Goal: Task Accomplishment & Management: Complete application form

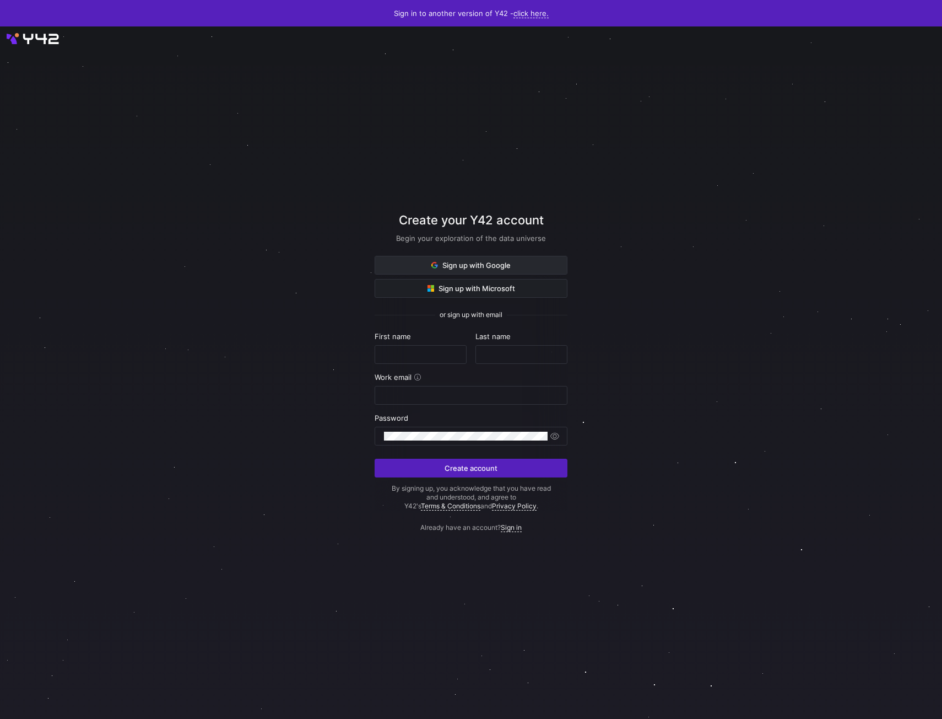
click at [480, 265] on span "Sign up with Google" at bounding box center [471, 265] width 79 height 9
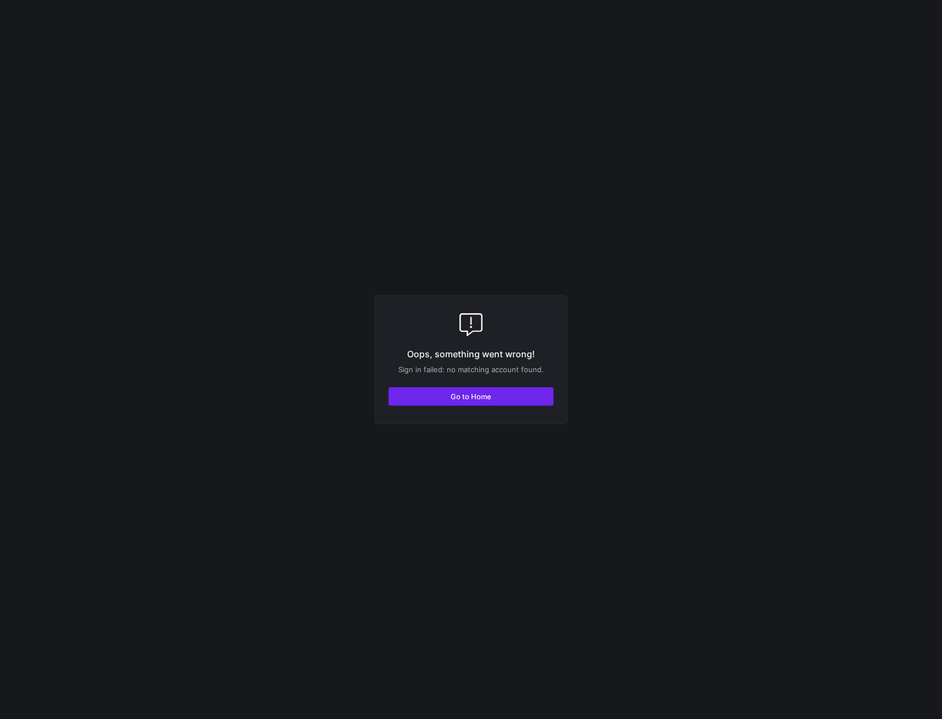
click at [462, 392] on span "Go to Home" at bounding box center [471, 396] width 41 height 9
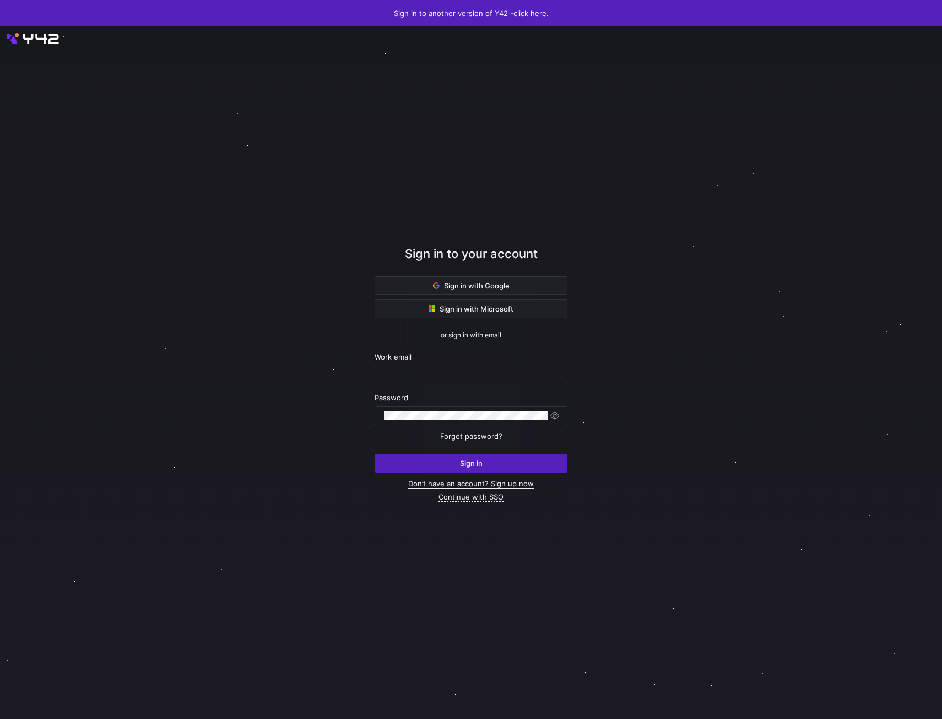
click at [459, 483] on link "Don’t have an account? Sign up now" at bounding box center [471, 483] width 126 height 9
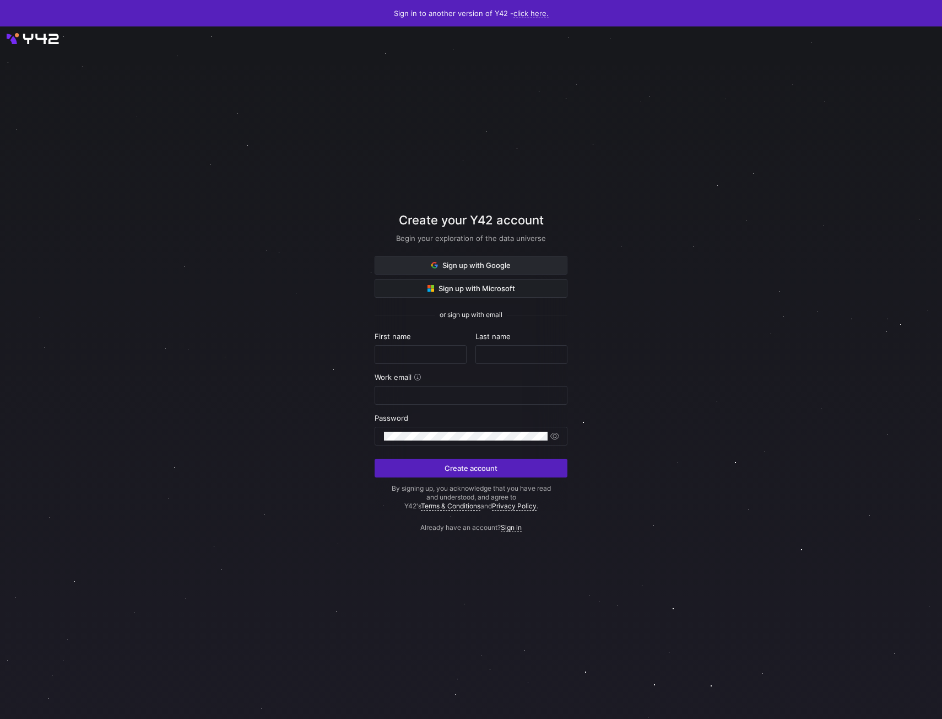
click at [481, 263] on span "Sign up with Google" at bounding box center [471, 265] width 79 height 9
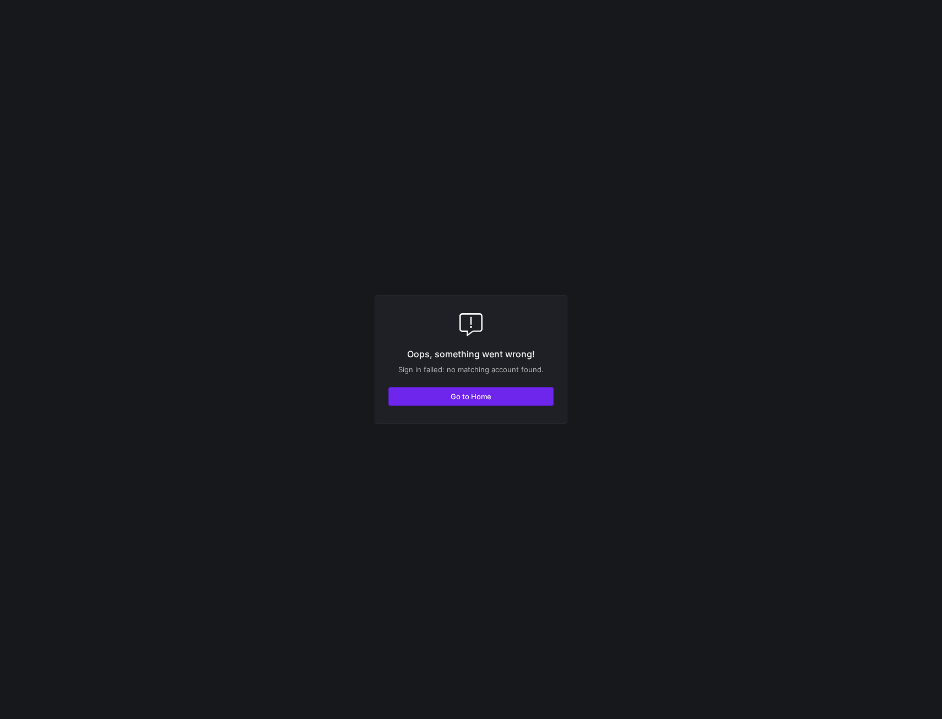
click at [489, 399] on span "Go to Home" at bounding box center [471, 396] width 41 height 9
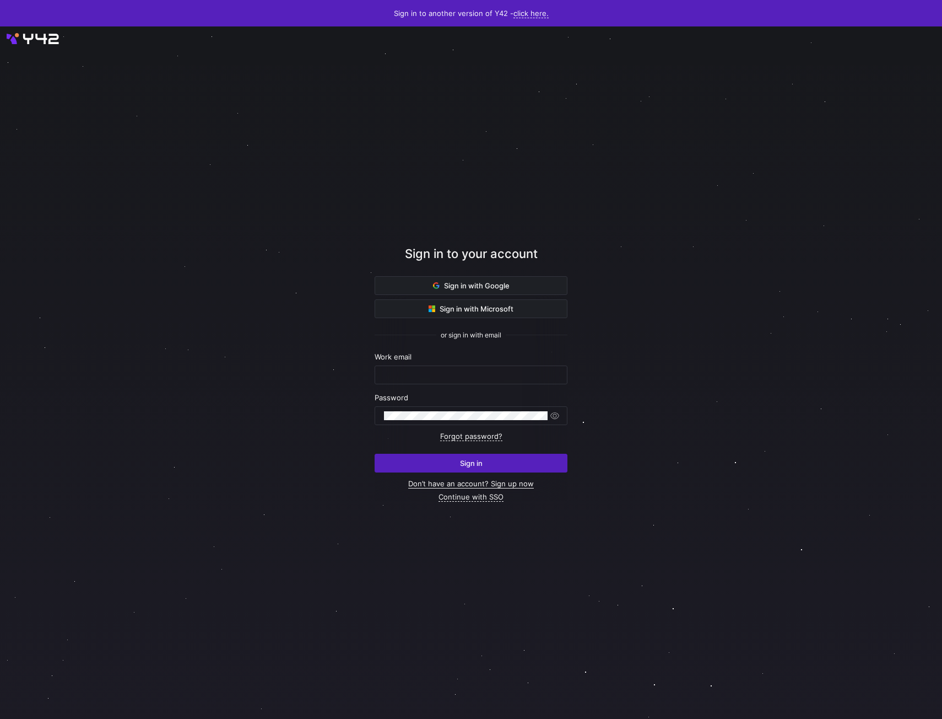
click at [470, 481] on link "Don’t have an account? Sign up now" at bounding box center [471, 483] width 126 height 9
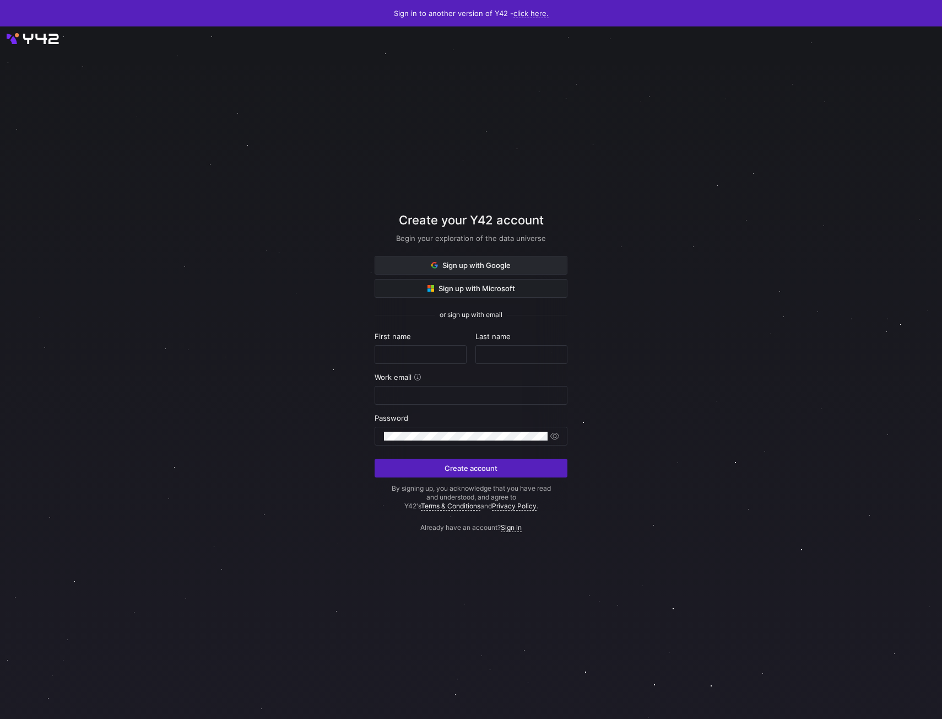
click at [480, 267] on span "Sign up with Google" at bounding box center [471, 265] width 79 height 9
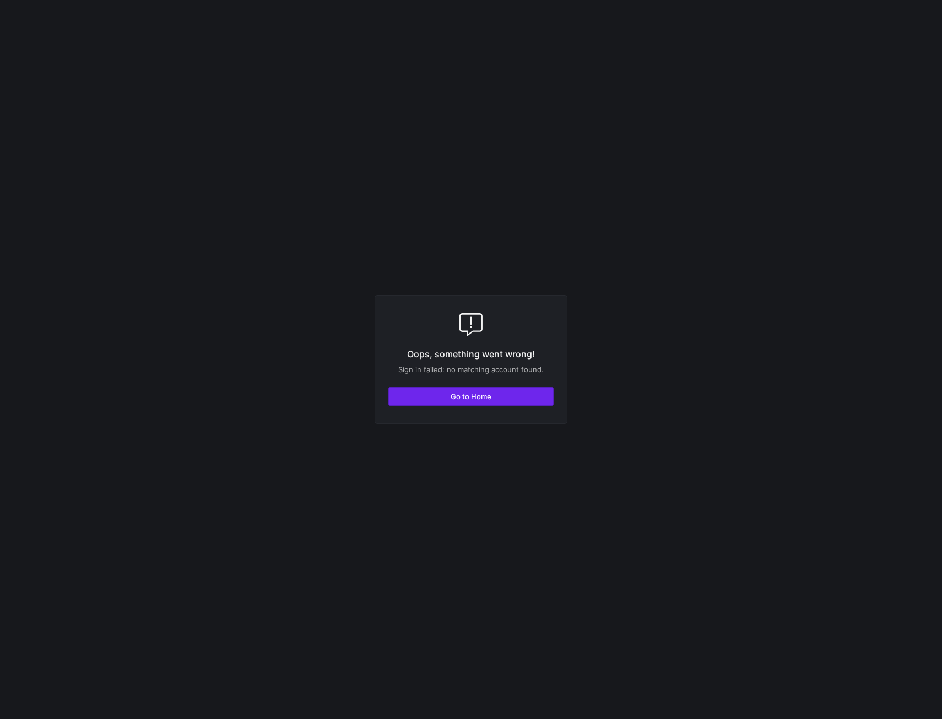
click at [438, 396] on span "button" at bounding box center [471, 396] width 164 height 18
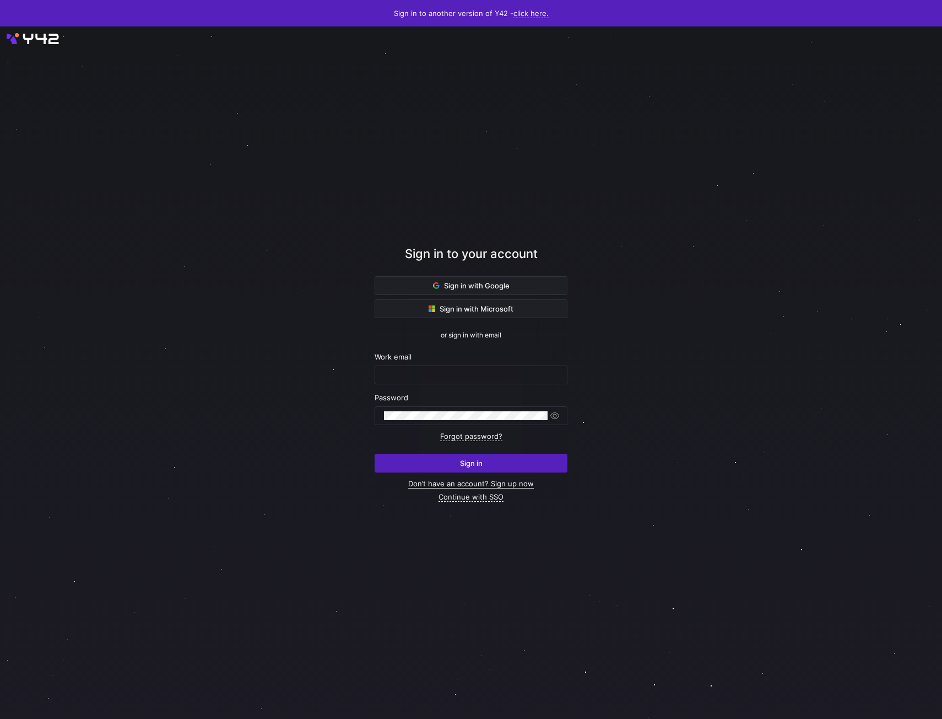
click at [491, 479] on link "Don’t have an account? Sign up now" at bounding box center [471, 483] width 126 height 9
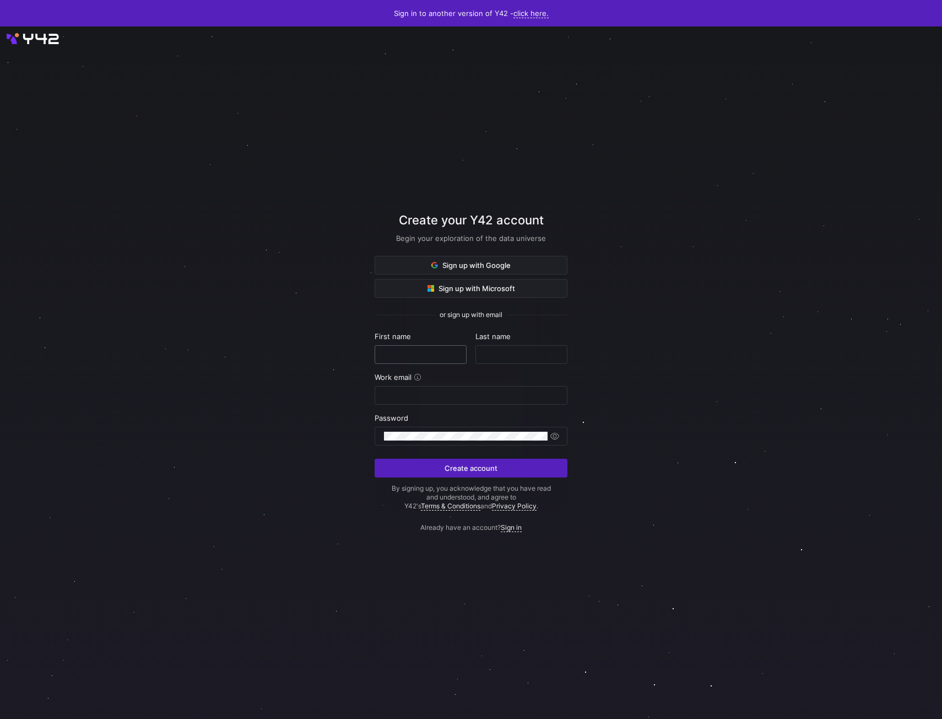
click at [406, 355] on input "text" at bounding box center [420, 354] width 73 height 9
click at [320, 342] on div at bounding box center [471, 372] width 848 height 623
click at [435, 263] on icon at bounding box center [434, 263] width 5 height 3
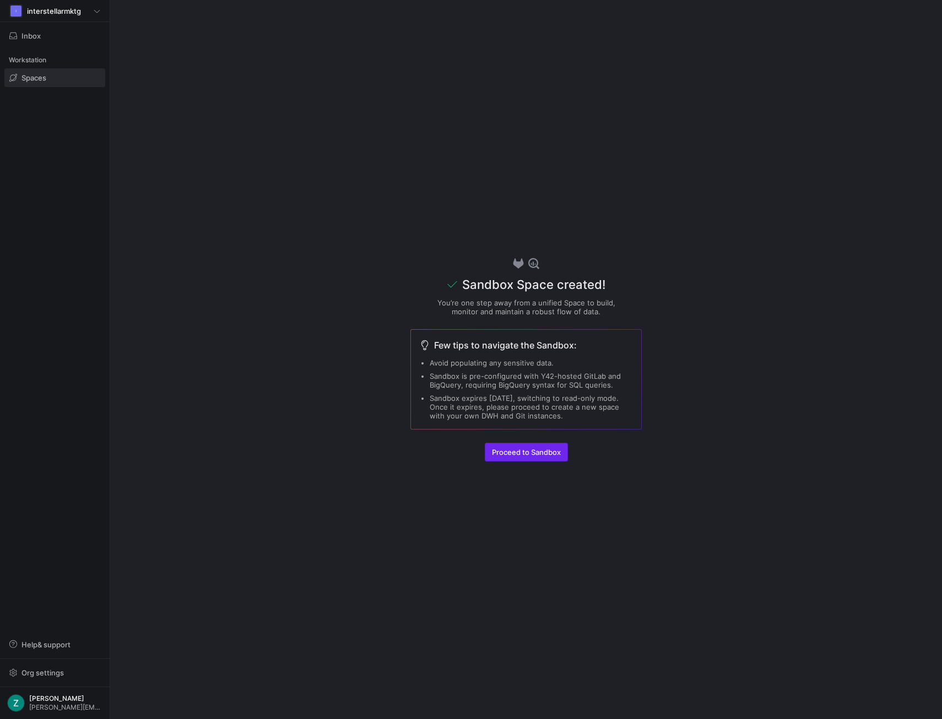
click at [519, 455] on span "Proceed to Sandbox" at bounding box center [526, 452] width 69 height 9
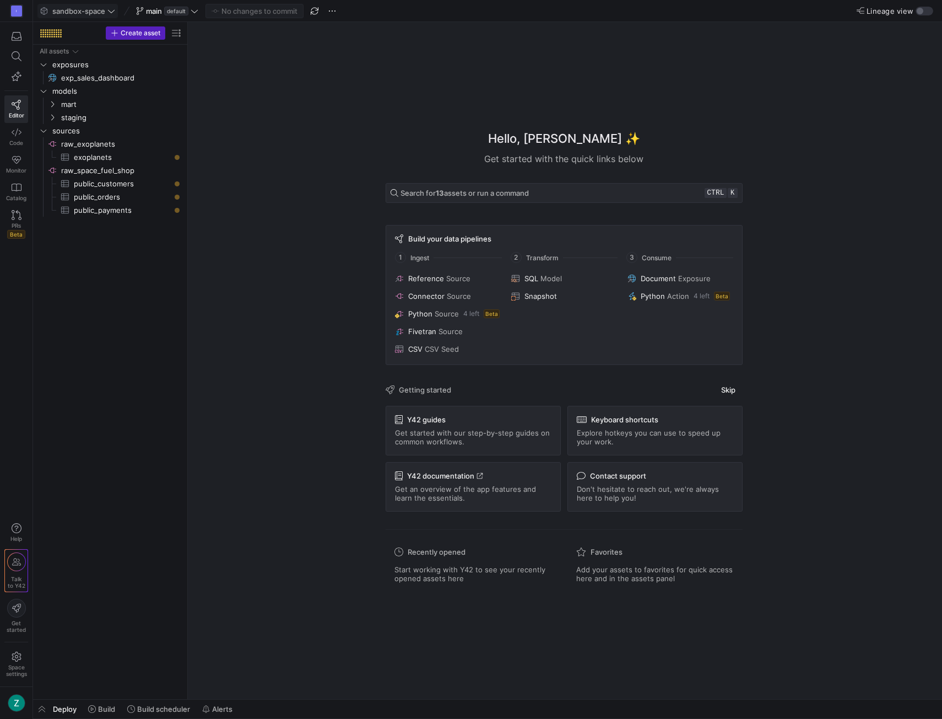
click at [98, 8] on span "sandbox-space" at bounding box center [78, 11] width 53 height 9
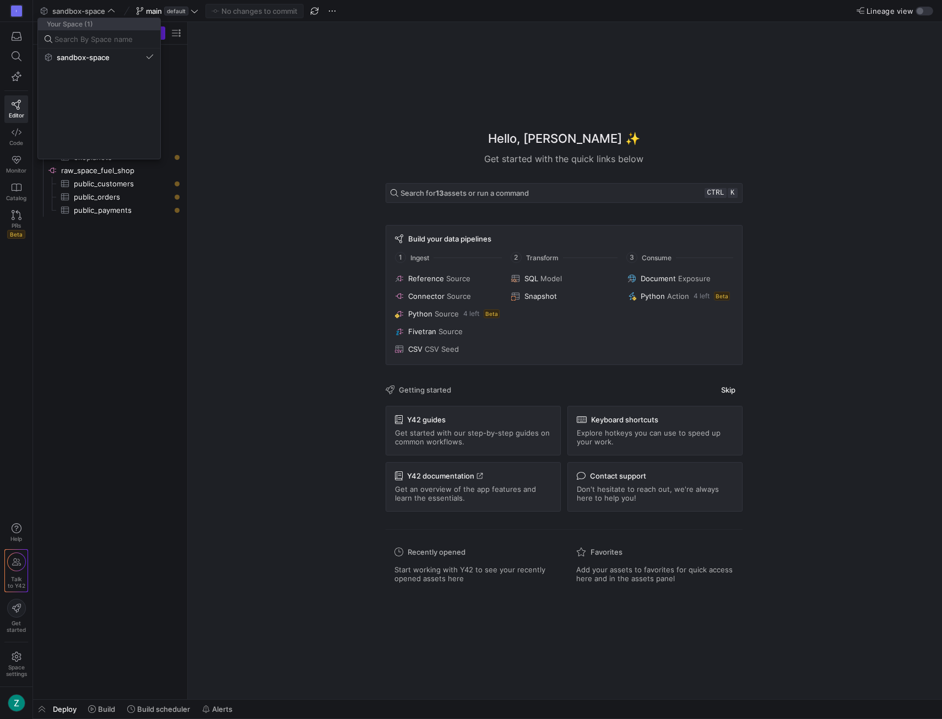
click at [249, 99] on div at bounding box center [471, 359] width 942 height 719
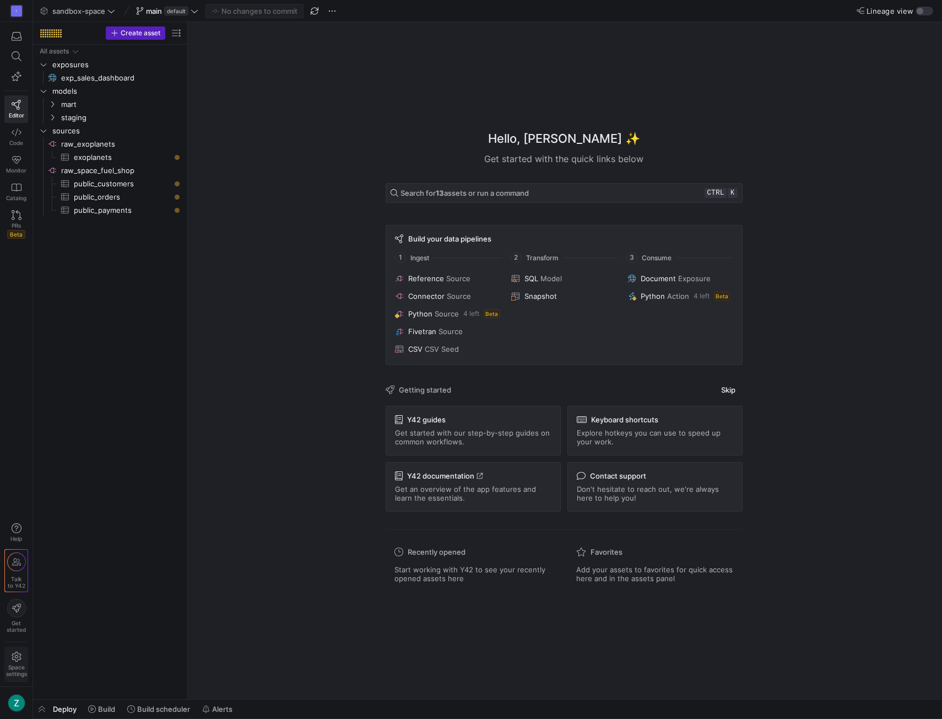
click at [12, 659] on icon at bounding box center [16, 656] width 9 height 10
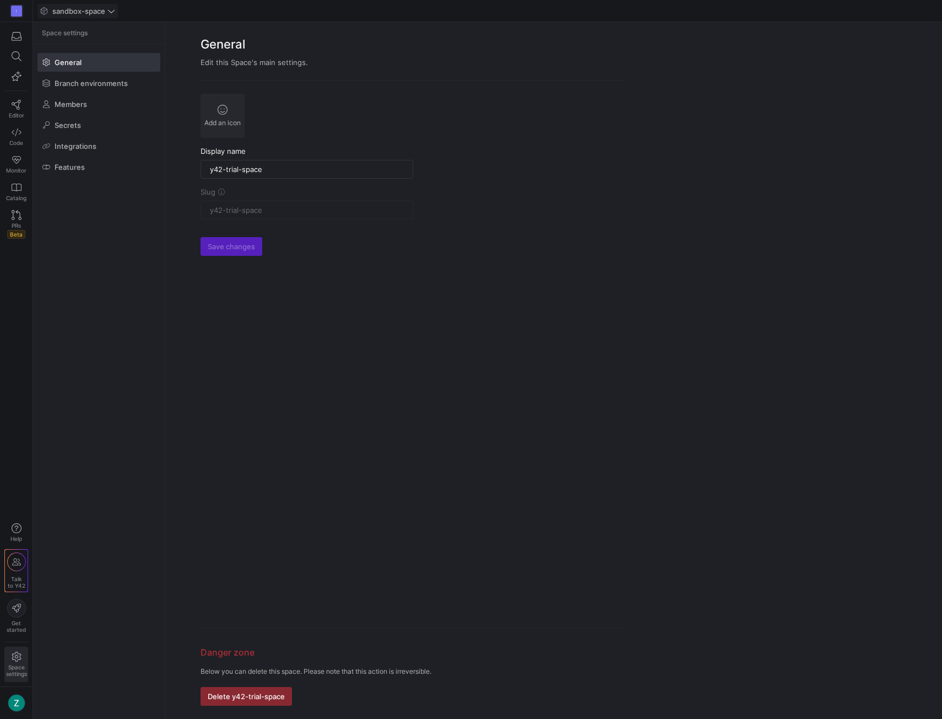
click at [85, 15] on span at bounding box center [77, 10] width 79 height 13
click at [439, 71] on div at bounding box center [471, 359] width 942 height 719
click at [21, 34] on icon "button" at bounding box center [17, 36] width 10 height 10
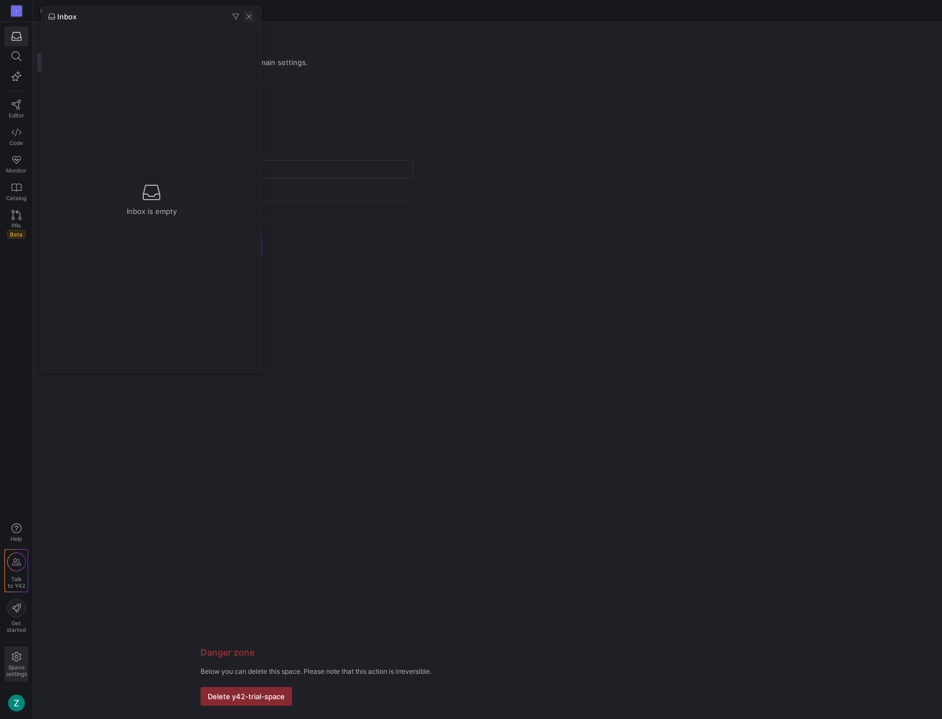
click at [248, 16] on span "button" at bounding box center [249, 16] width 11 height 11
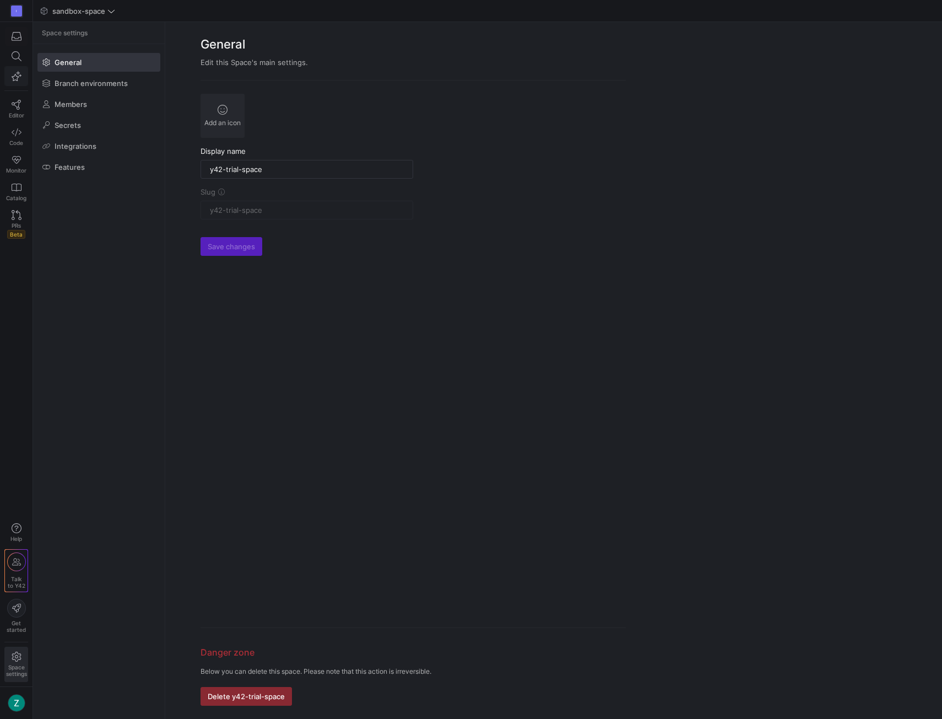
click at [12, 73] on icon "button" at bounding box center [17, 76] width 10 height 10
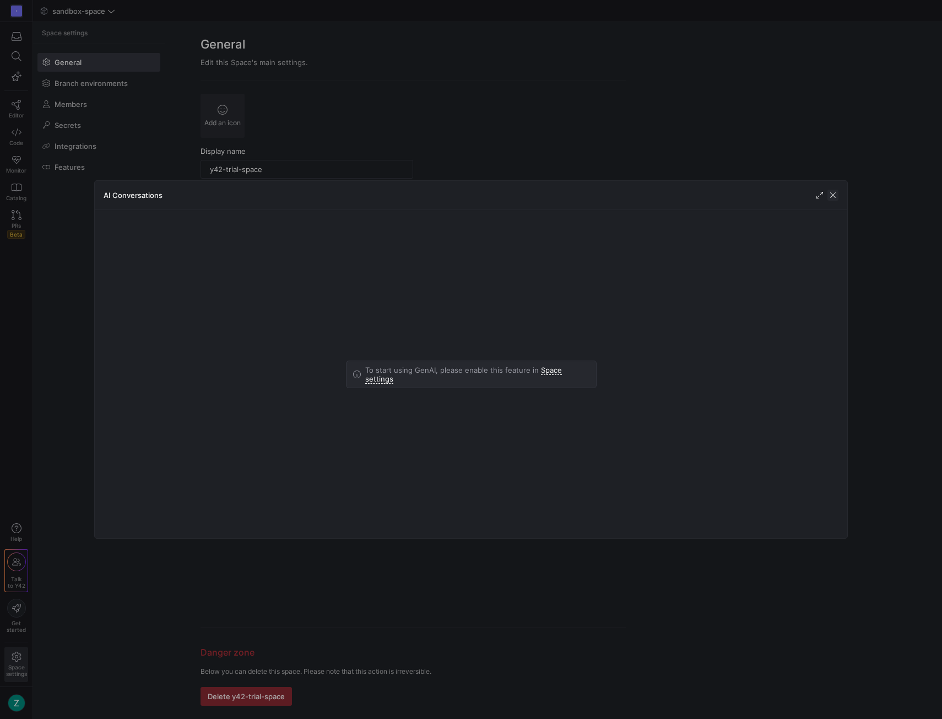
click at [834, 192] on span "button" at bounding box center [833, 195] width 11 height 11
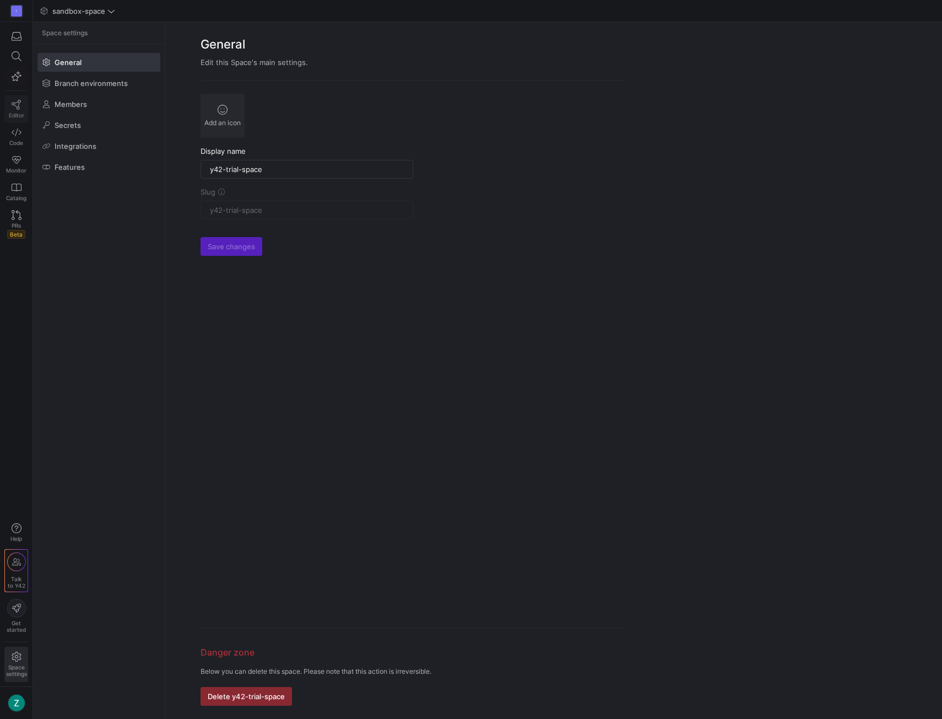
click at [13, 104] on icon at bounding box center [17, 105] width 10 height 10
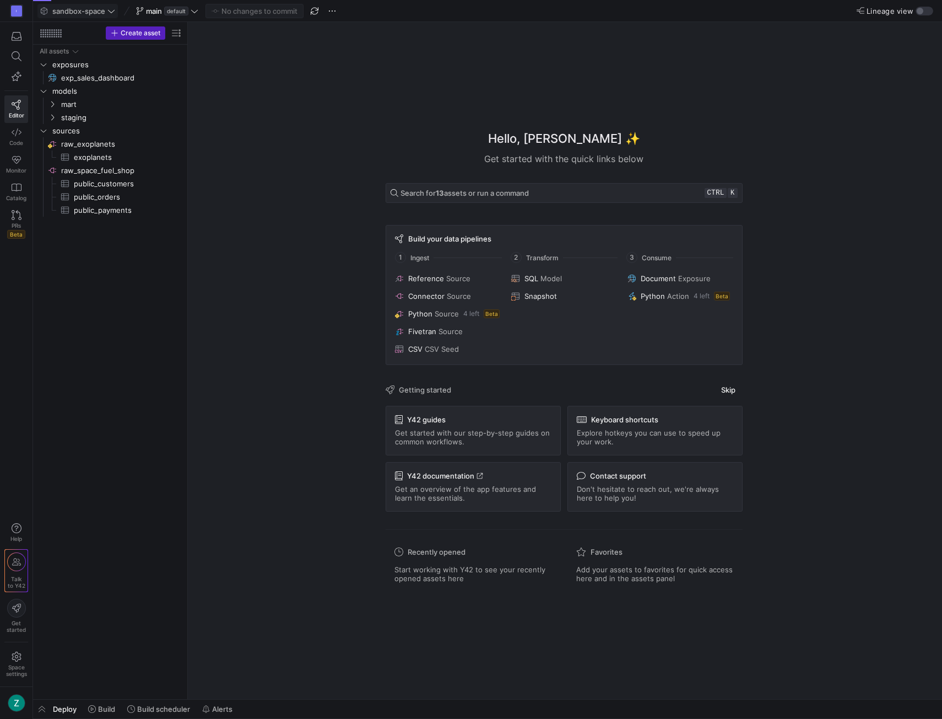
click at [87, 8] on span "sandbox-space" at bounding box center [78, 11] width 53 height 9
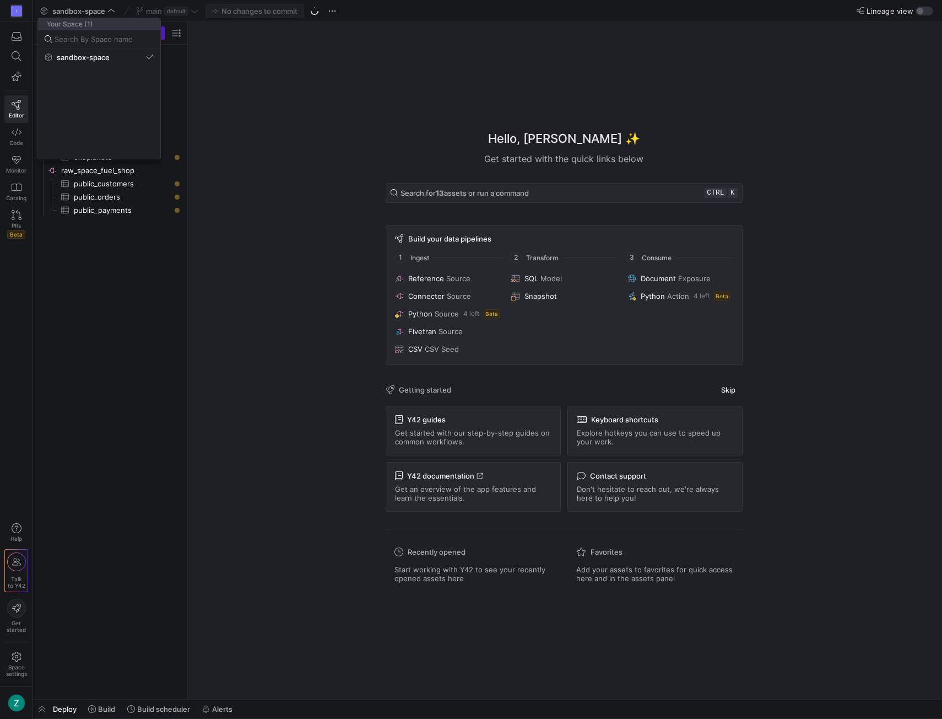
click at [15, 10] on div at bounding box center [471, 359] width 942 height 719
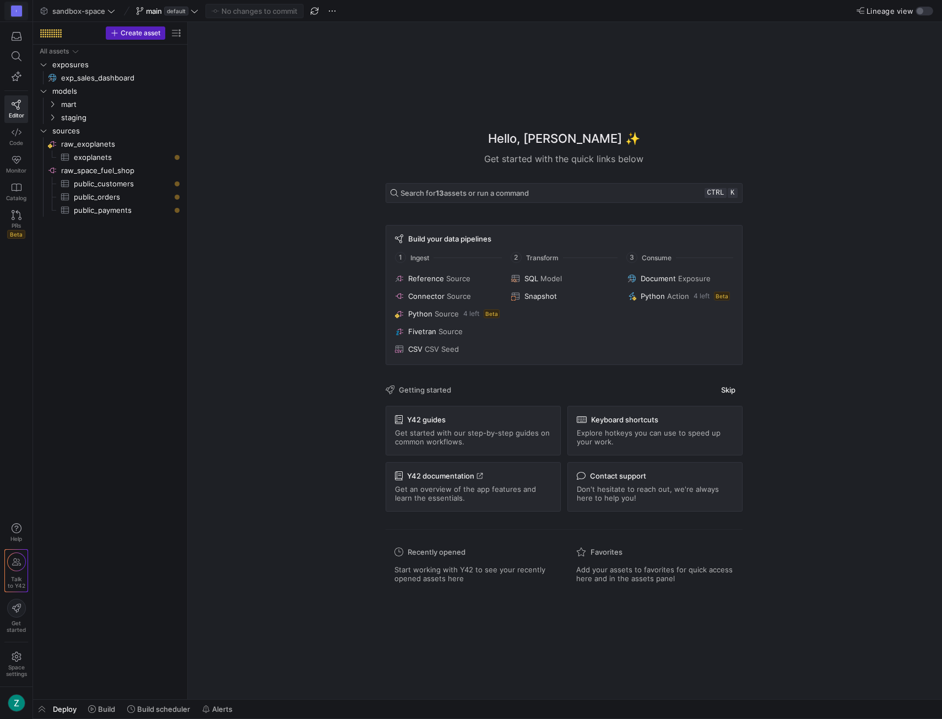
click at [19, 7] on div "I" at bounding box center [16, 11] width 11 height 11
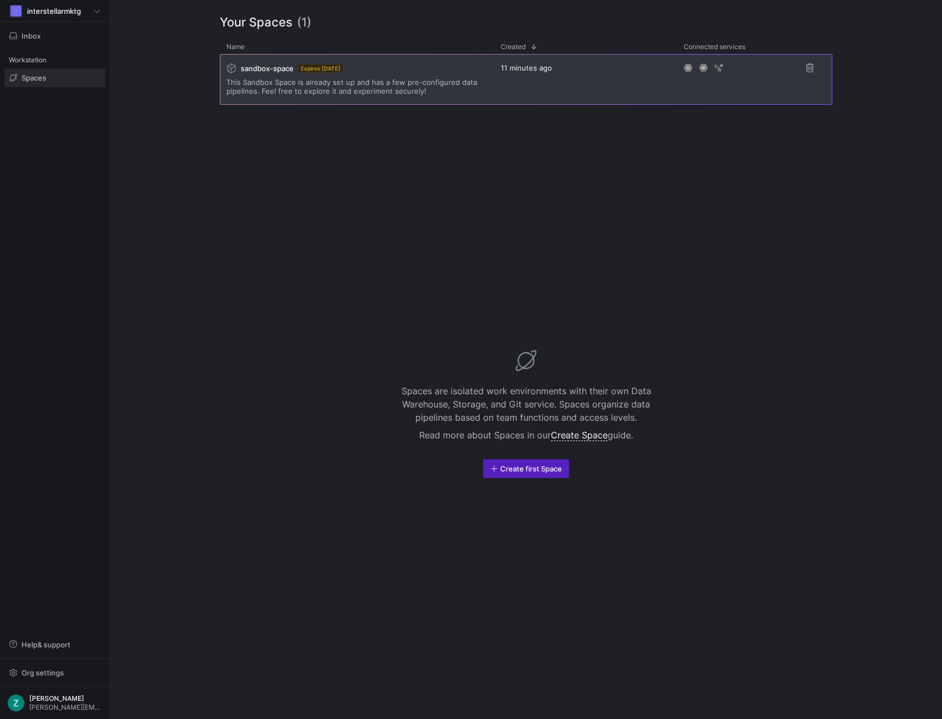
click at [417, 77] on div "sandbox-space Expires in 14 days This Sandbox Space is already set up and has a…" at bounding box center [357, 80] width 261 height 50
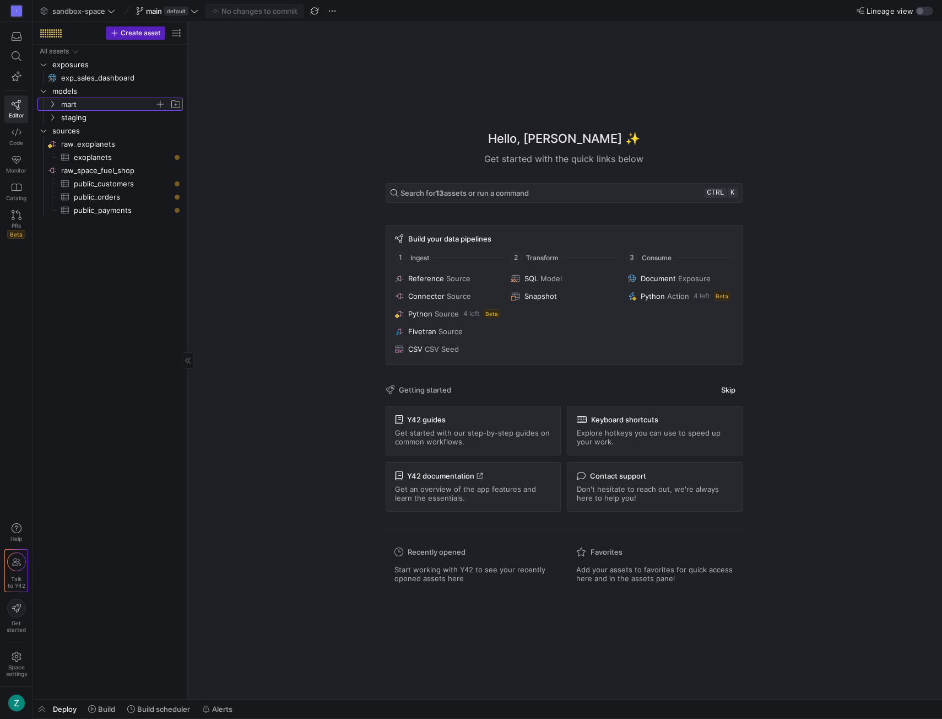
click at [57, 102] on span "mart" at bounding box center [115, 104] width 136 height 12
click at [52, 102] on icon at bounding box center [52, 104] width 8 height 7
click at [50, 117] on icon "Press SPACE to select this row." at bounding box center [52, 117] width 8 height 7
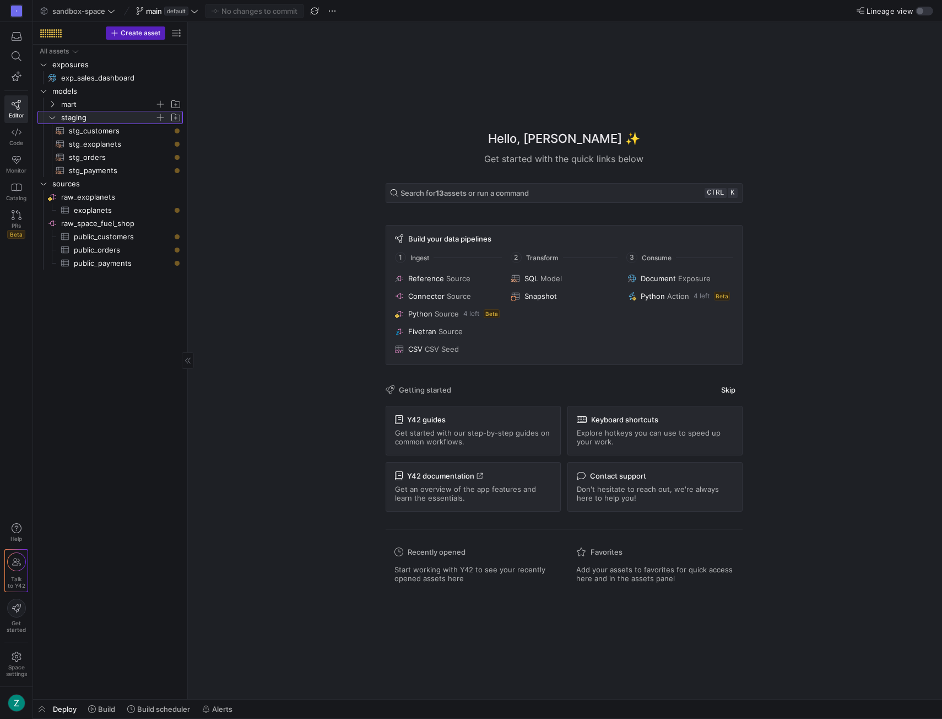
click at [52, 115] on icon at bounding box center [52, 117] width 8 height 7
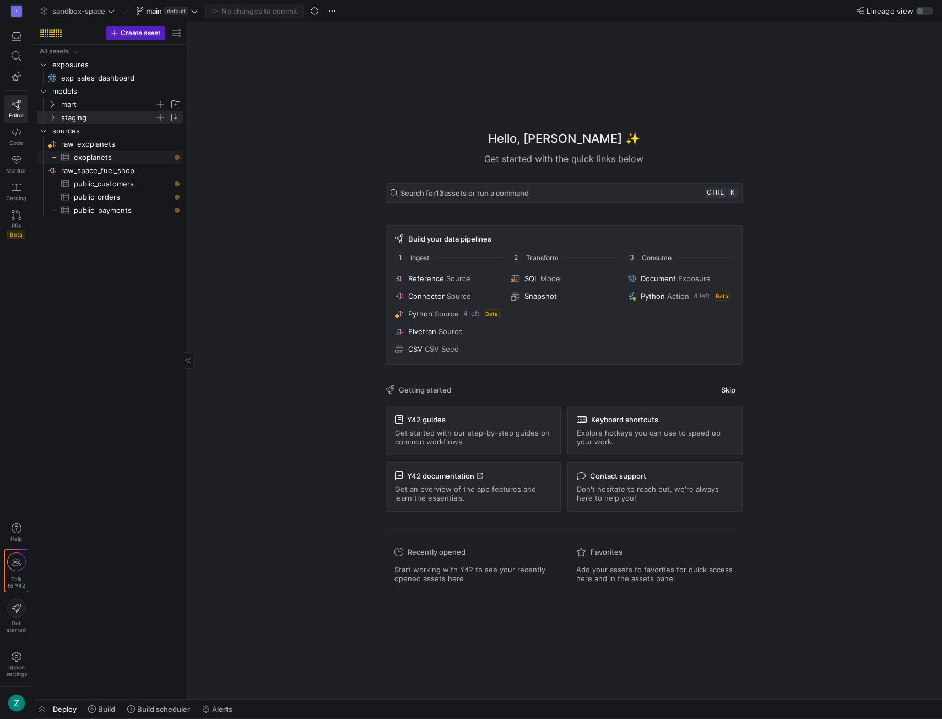
click at [82, 157] on span "exoplanets​​​​​​​​​" at bounding box center [122, 157] width 96 height 13
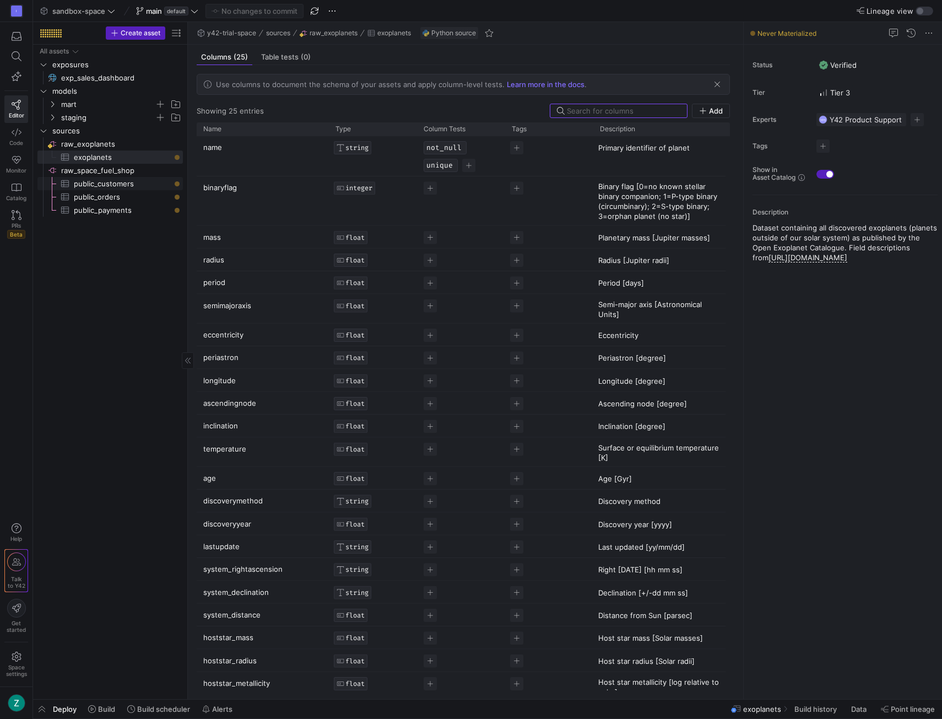
click at [117, 185] on span "public_customers​​​​​​​​​" at bounding box center [122, 183] width 96 height 13
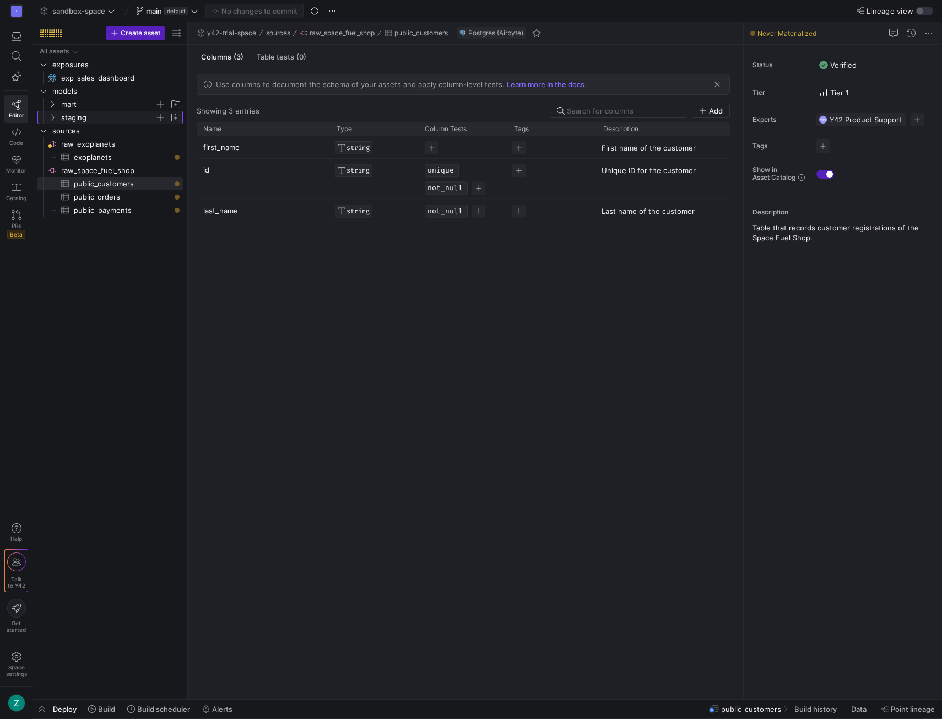
click at [56, 115] on icon "Press SPACE to select this row." at bounding box center [52, 117] width 8 height 7
click at [75, 132] on span "stg_customers​​​​​​​​​​" at bounding box center [119, 131] width 101 height 13
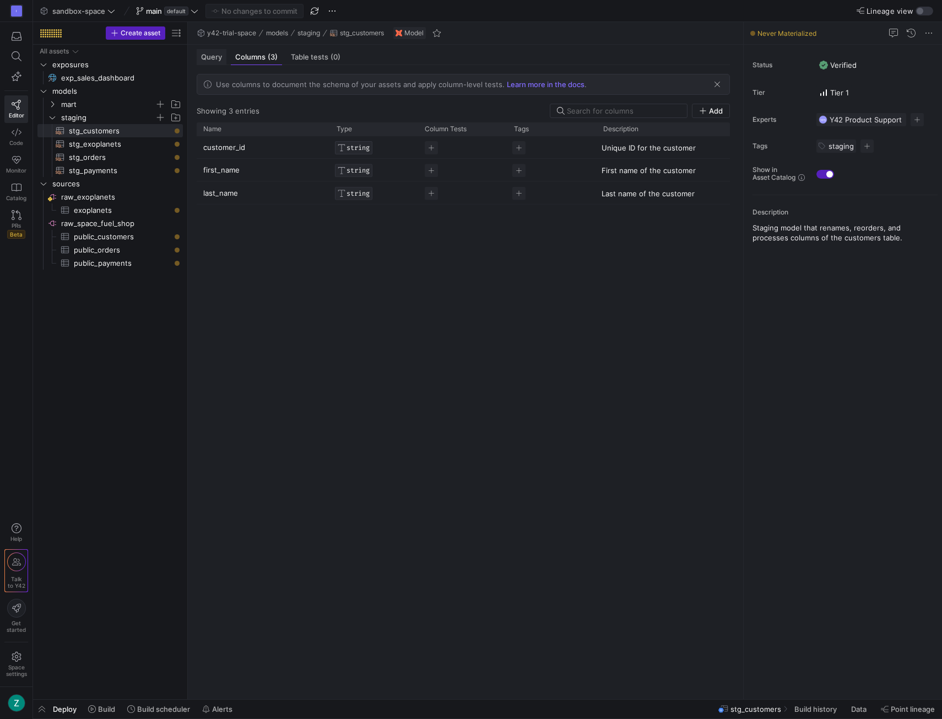
click at [211, 53] on span "Query" at bounding box center [211, 56] width 21 height 7
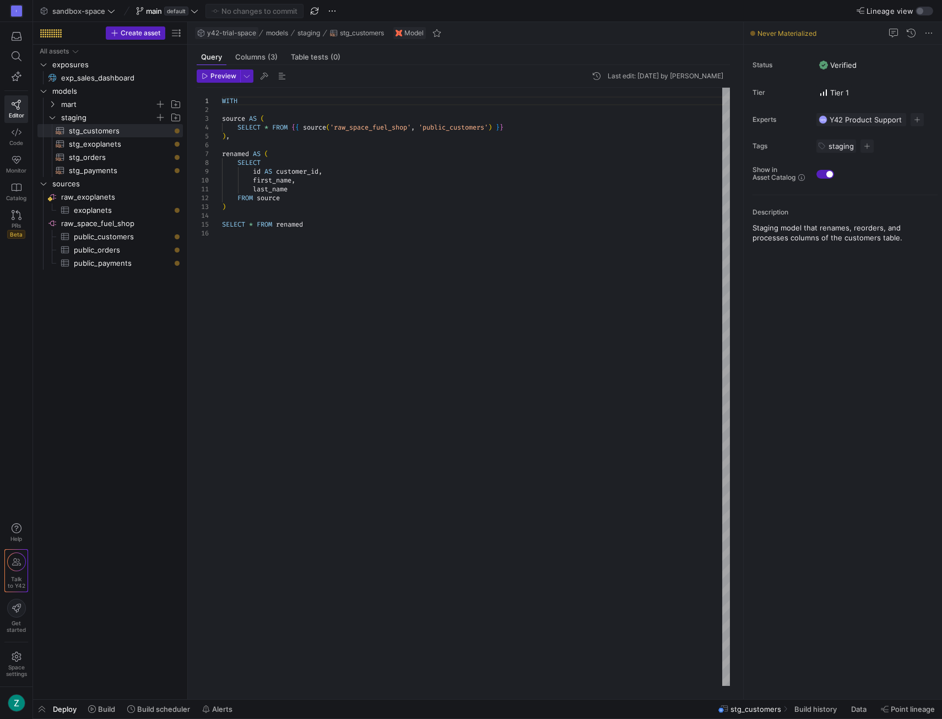
click at [236, 32] on span "y42-trial-space" at bounding box center [231, 33] width 49 height 8
click at [230, 26] on button "y42-trial-space" at bounding box center [227, 32] width 64 height 13
click at [14, 6] on div "I" at bounding box center [16, 11] width 11 height 11
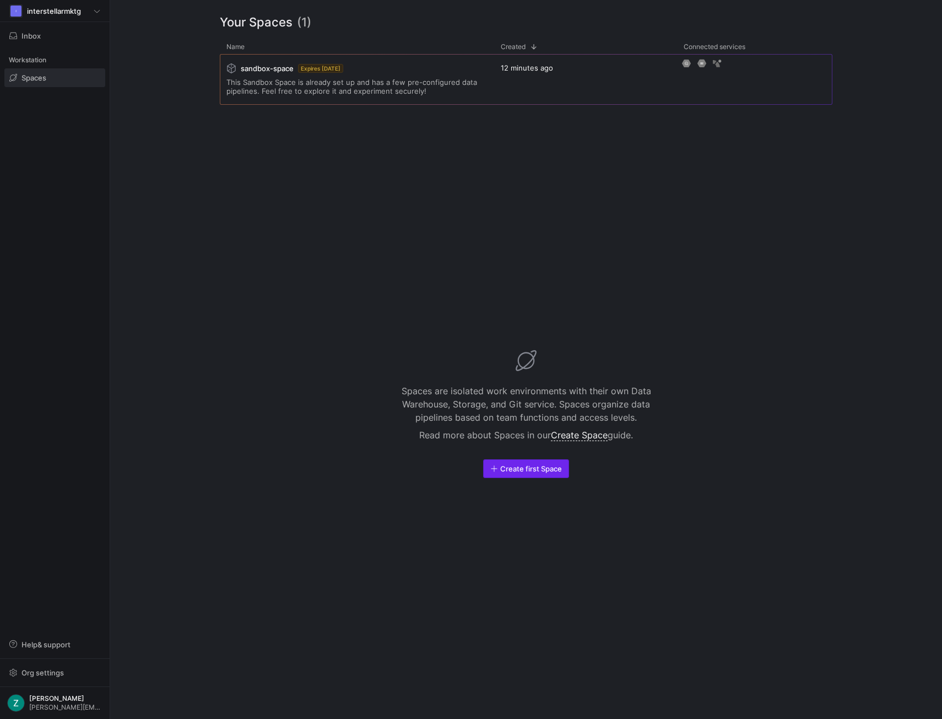
click at [525, 470] on span "Create first Space" at bounding box center [531, 468] width 62 height 9
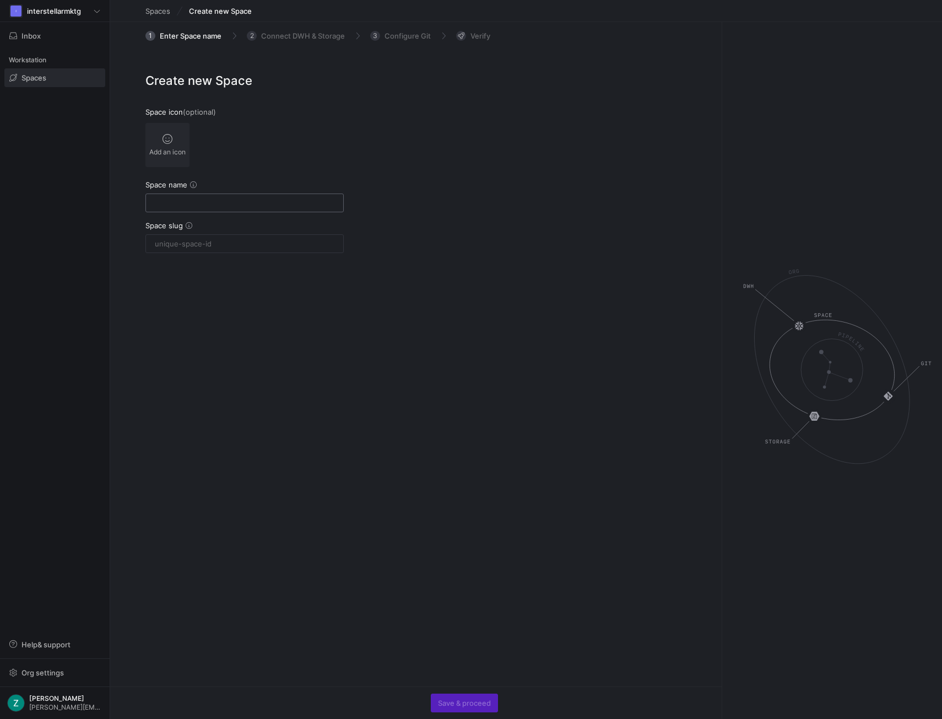
click at [187, 202] on input "text" at bounding box center [245, 202] width 180 height 9
type input "d"
type input "db"
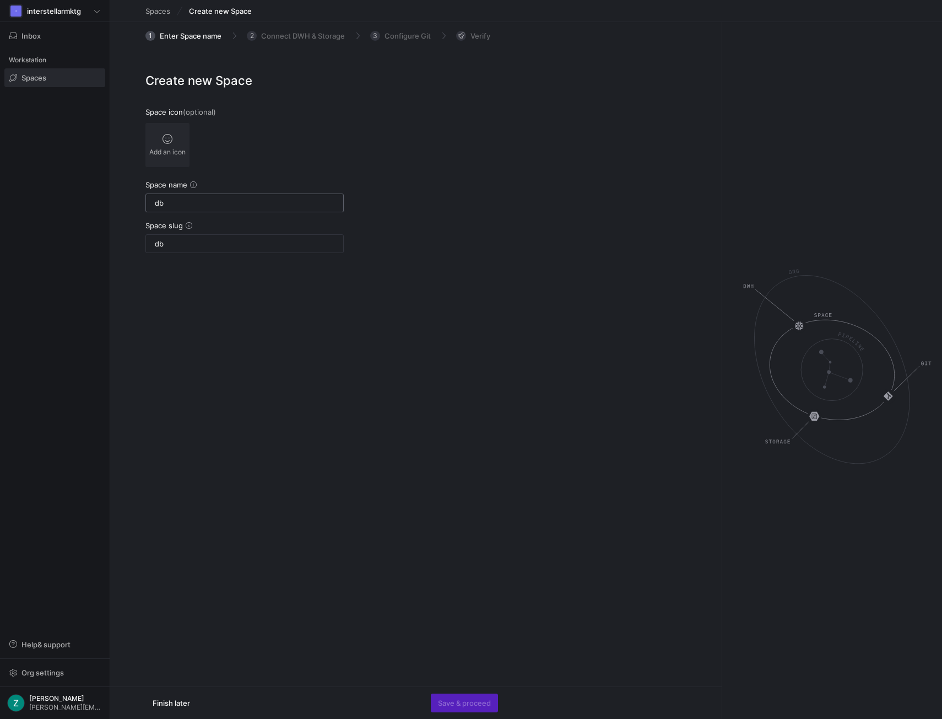
type input "dbt"
type input "db"
type input "d"
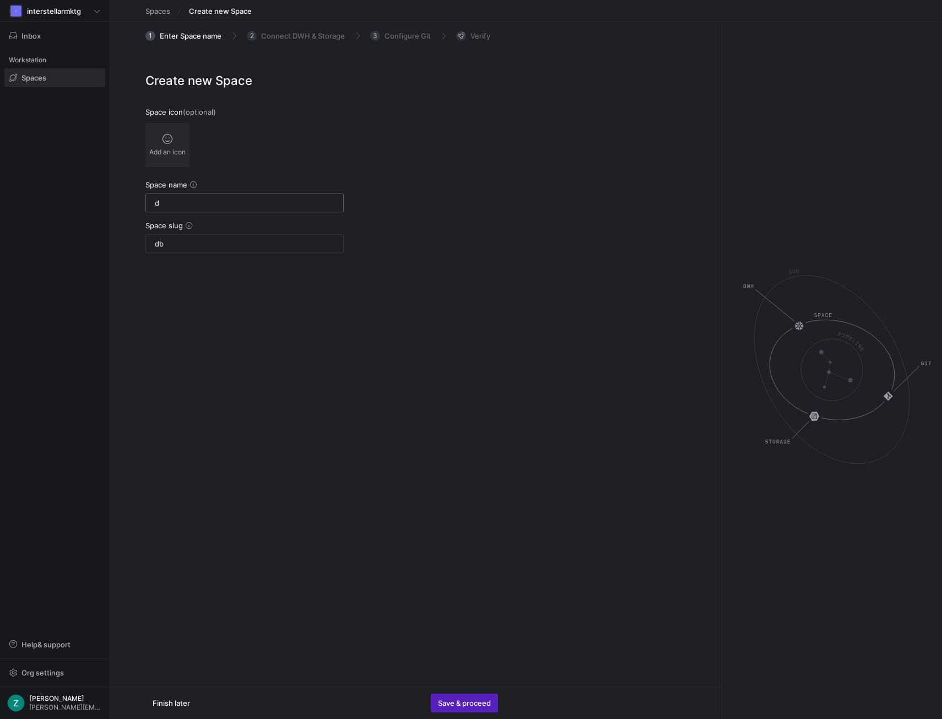
type input "d"
click at [171, 197] on div at bounding box center [245, 203] width 180 height 18
click at [171, 202] on input "text" at bounding box center [245, 202] width 180 height 9
click at [170, 202] on input "text" at bounding box center [245, 202] width 180 height 9
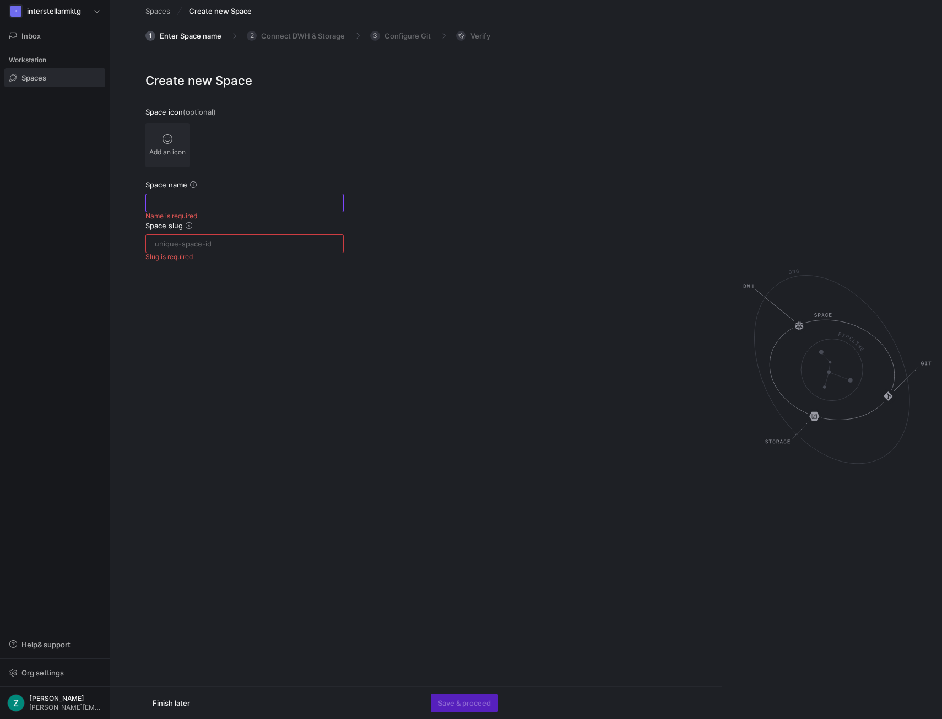
click at [222, 202] on input "text" at bounding box center [245, 202] width 180 height 9
type input "in"
type input "int"
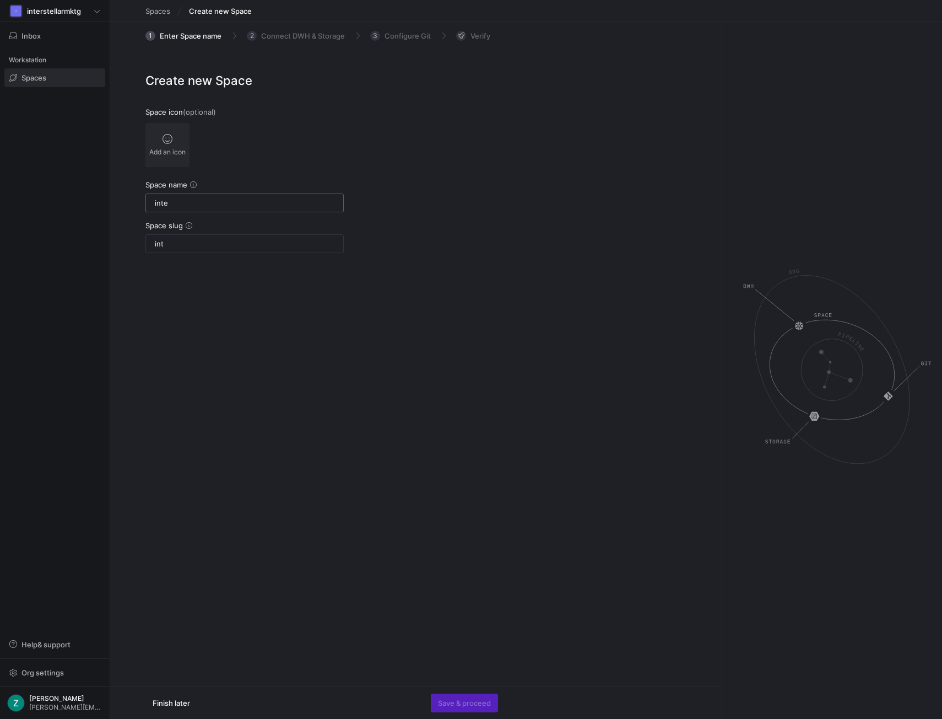
type input "inter"
type input "interst"
type input "inters"
type input "interstel"
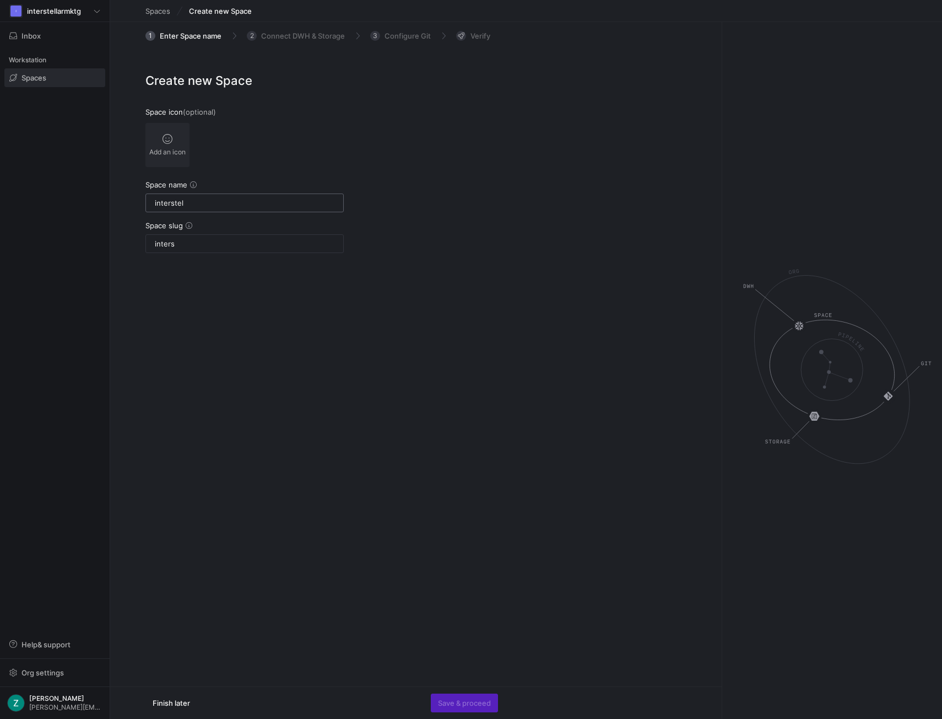
type input "interstel"
type input "interstellar"
type input "interstellar mark"
type input "interstellar-mark"
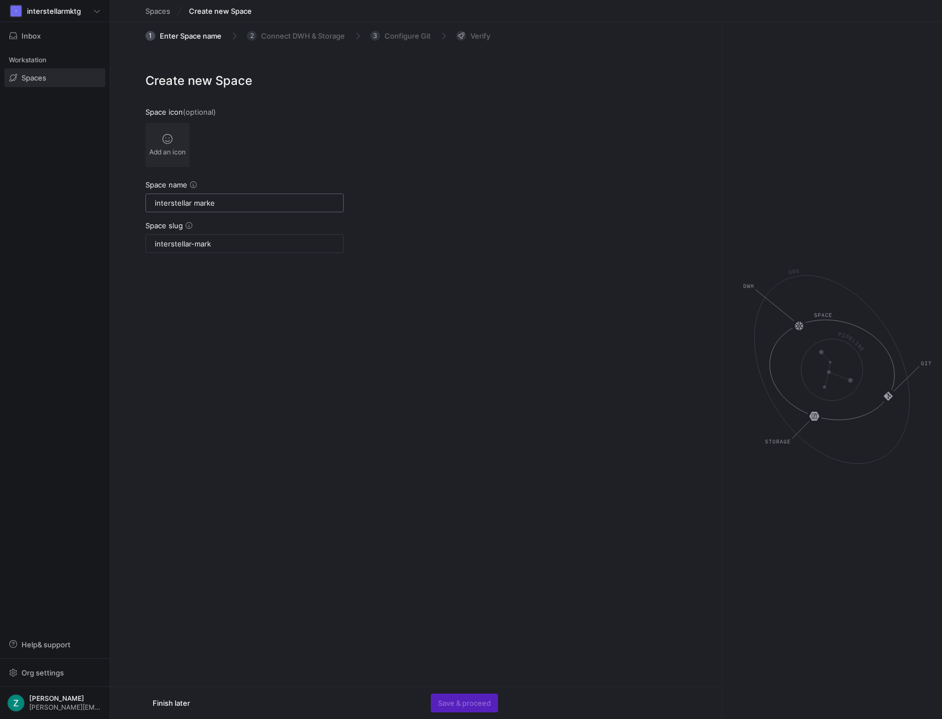
type input "interstellar market"
type input "interstellar-market"
type input "interstellar marketing"
type input "interstellar-marketing"
type input "interstellar marketing"
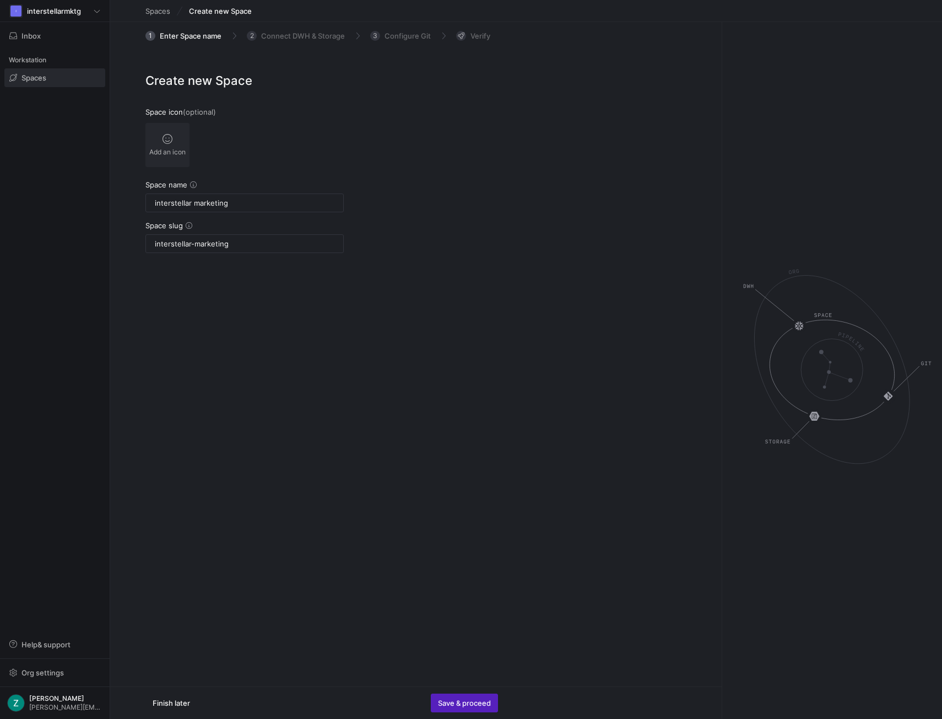
click at [316, 408] on div "Create new Space Space icon (optional) Add an icon Space name interstellar mark…" at bounding box center [416, 379] width 612 height 615
click at [462, 701] on span "Save & proceed" at bounding box center [464, 702] width 53 height 9
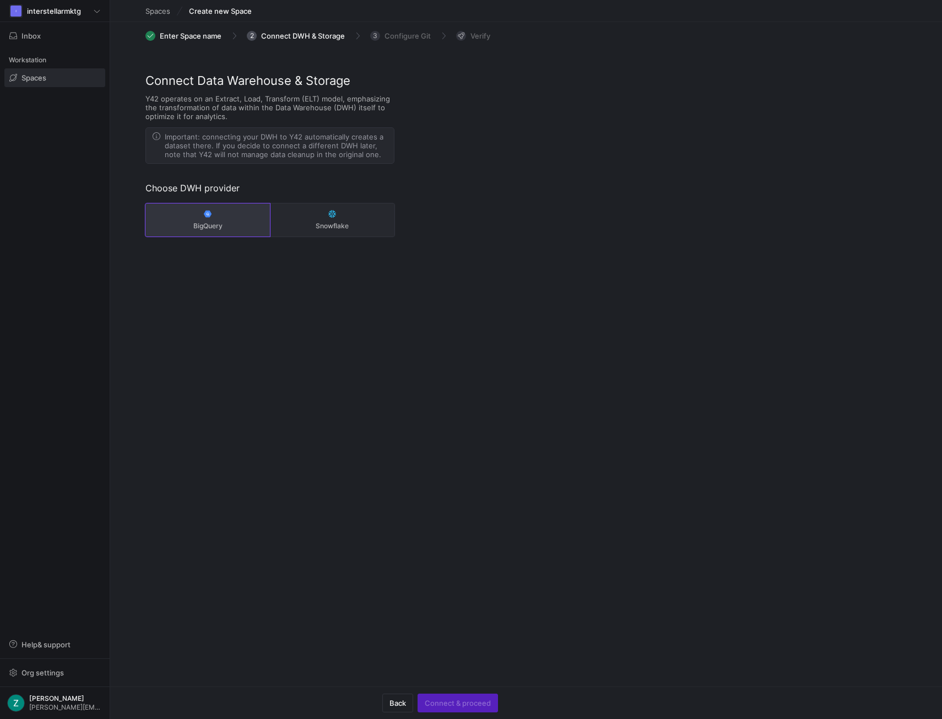
click at [198, 216] on button "BigQuery" at bounding box center [207, 219] width 125 height 33
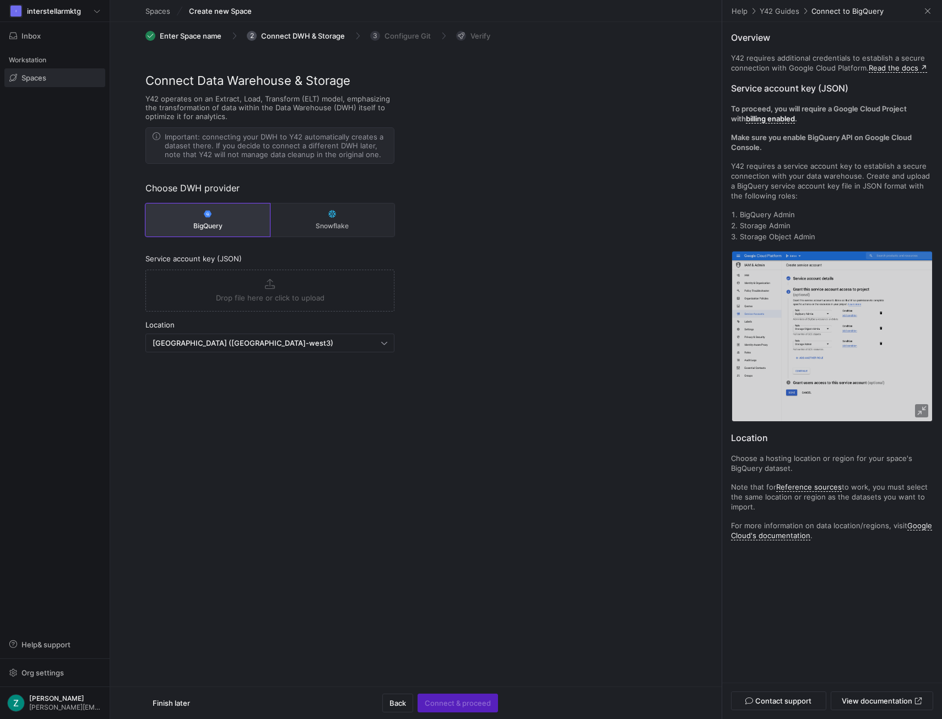
click at [266, 286] on icon "button" at bounding box center [270, 284] width 10 height 10
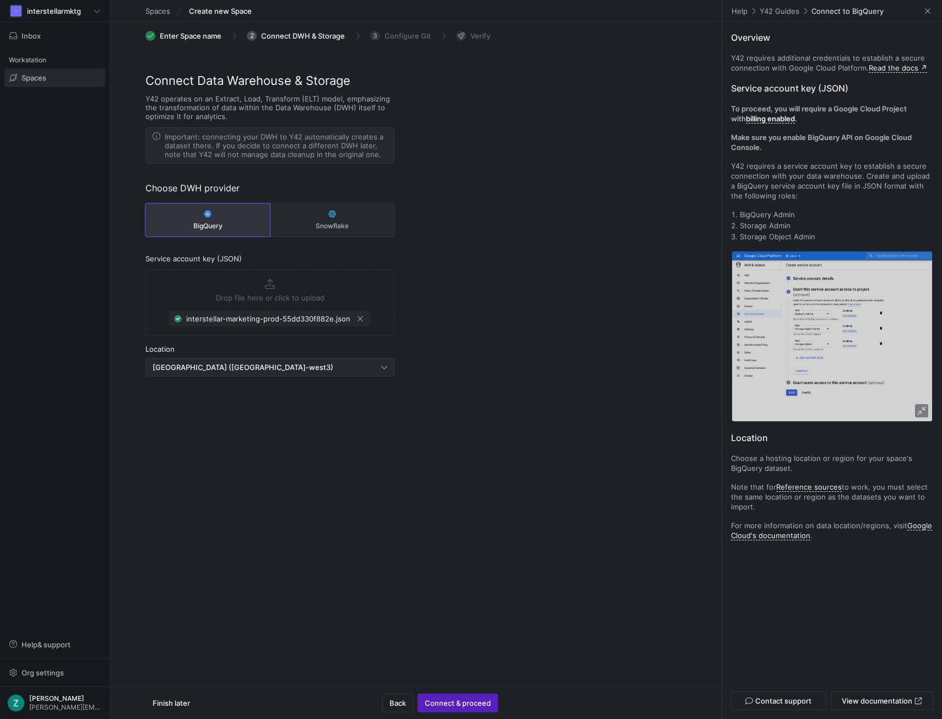
click at [283, 371] on div "Frankfurt (europe-west3)" at bounding box center [270, 367] width 235 height 18
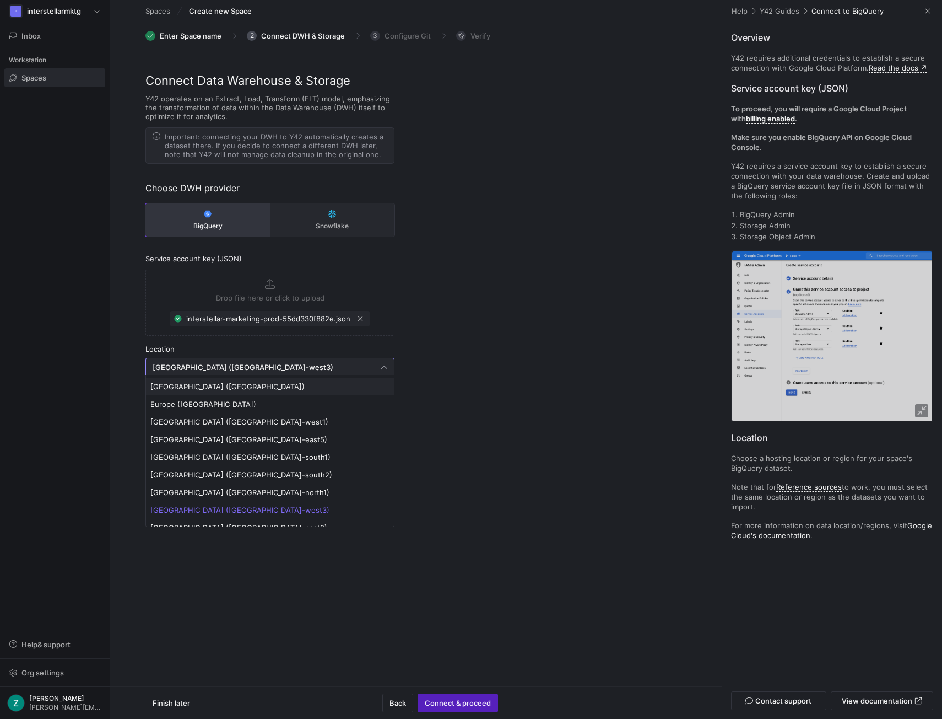
click at [260, 382] on span "United States (US)" at bounding box center [269, 386] width 239 height 9
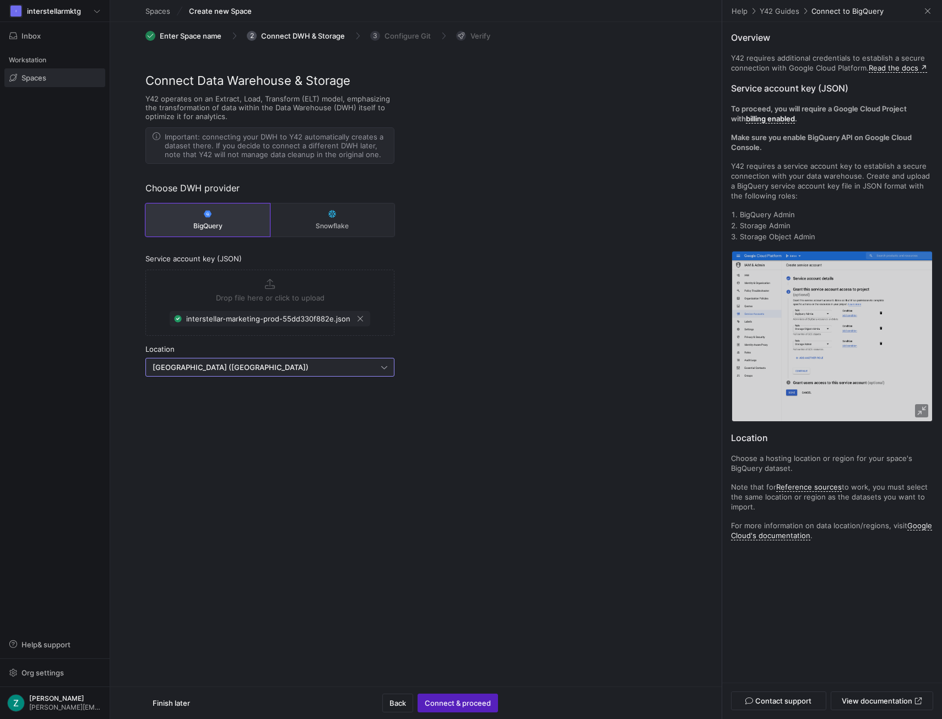
click at [272, 365] on div "United States (US)" at bounding box center [267, 367] width 229 height 9
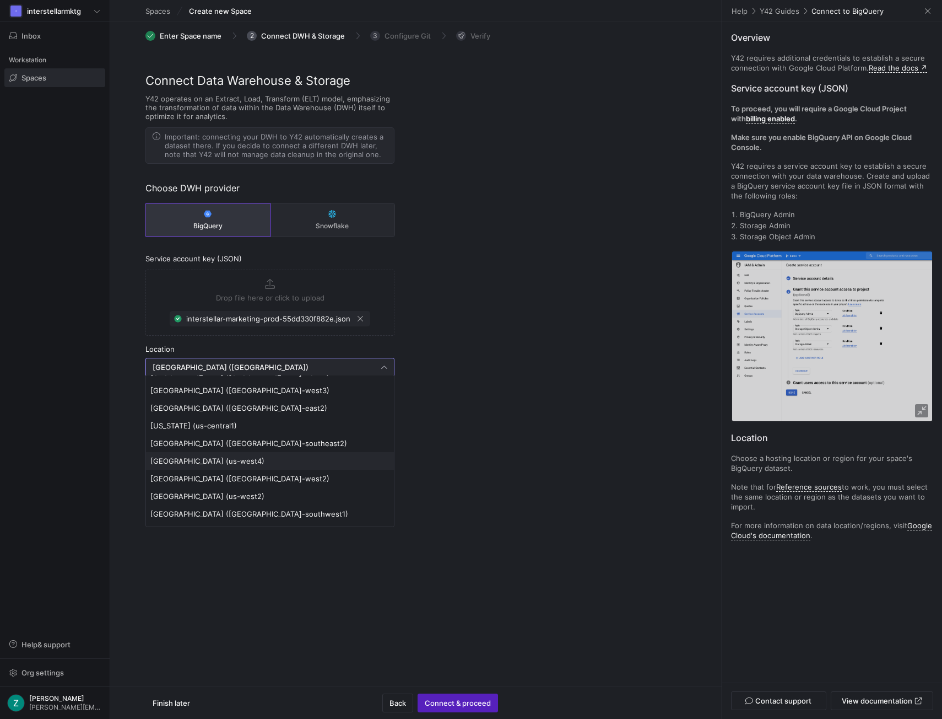
scroll to position [120, 0]
click at [215, 497] on span "Los Angeles (us-west2)" at bounding box center [269, 495] width 239 height 9
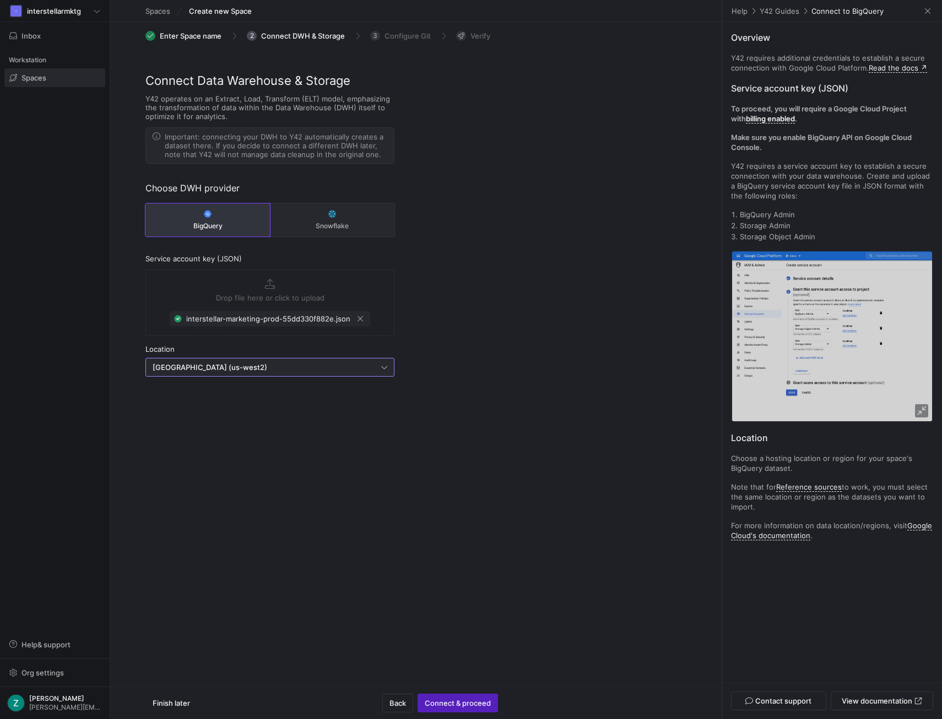
click at [433, 419] on div "Connect Data Warehouse & Storage Y42 operates on an Extract, Load, Transform (E…" at bounding box center [416, 257] width 612 height 371
click at [459, 702] on span "Connect & proceed" at bounding box center [458, 702] width 66 height 9
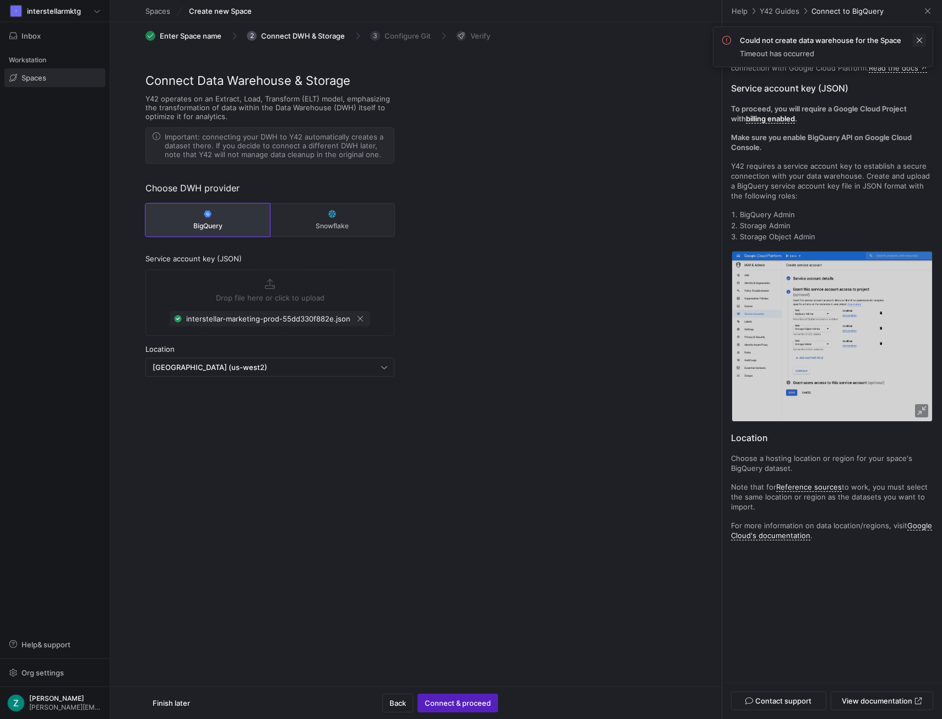
click at [924, 38] on span at bounding box center [919, 40] width 13 height 13
click at [360, 317] on span "button" at bounding box center [360, 318] width 11 height 11
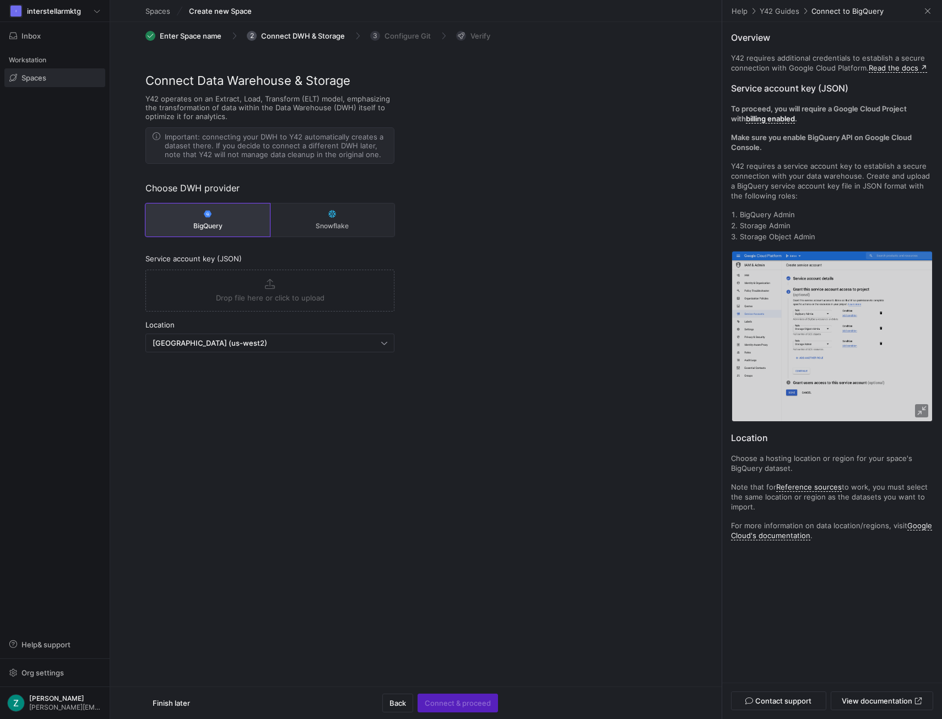
click at [319, 301] on button "Drop file here or click to upload" at bounding box center [270, 290] width 248 height 41
click at [465, 694] on span "button" at bounding box center [457, 703] width 79 height 18
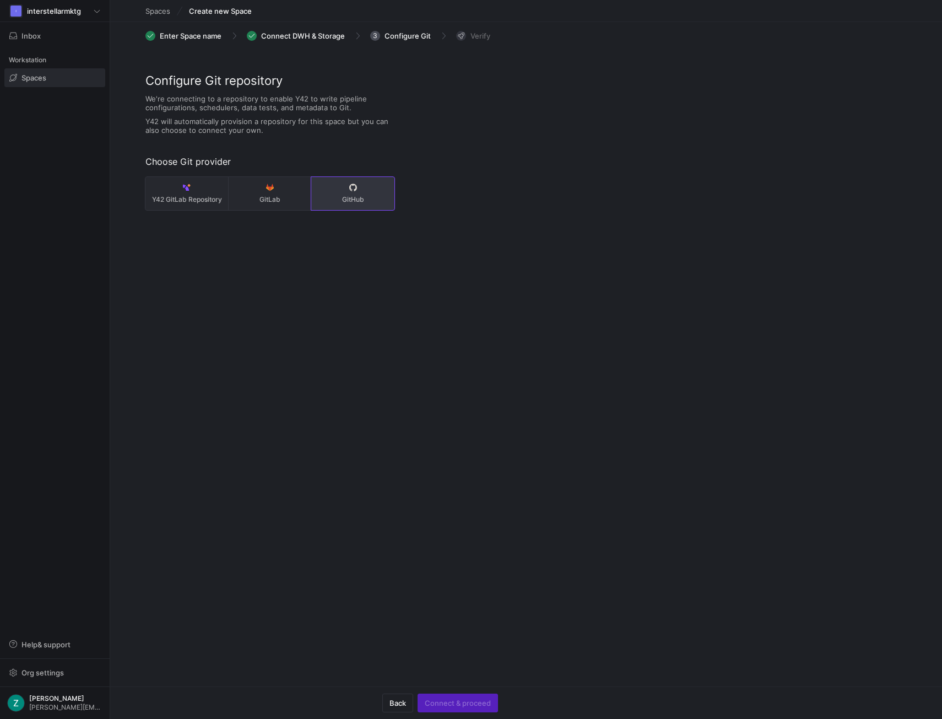
click at [374, 192] on button "GitHub" at bounding box center [352, 193] width 83 height 33
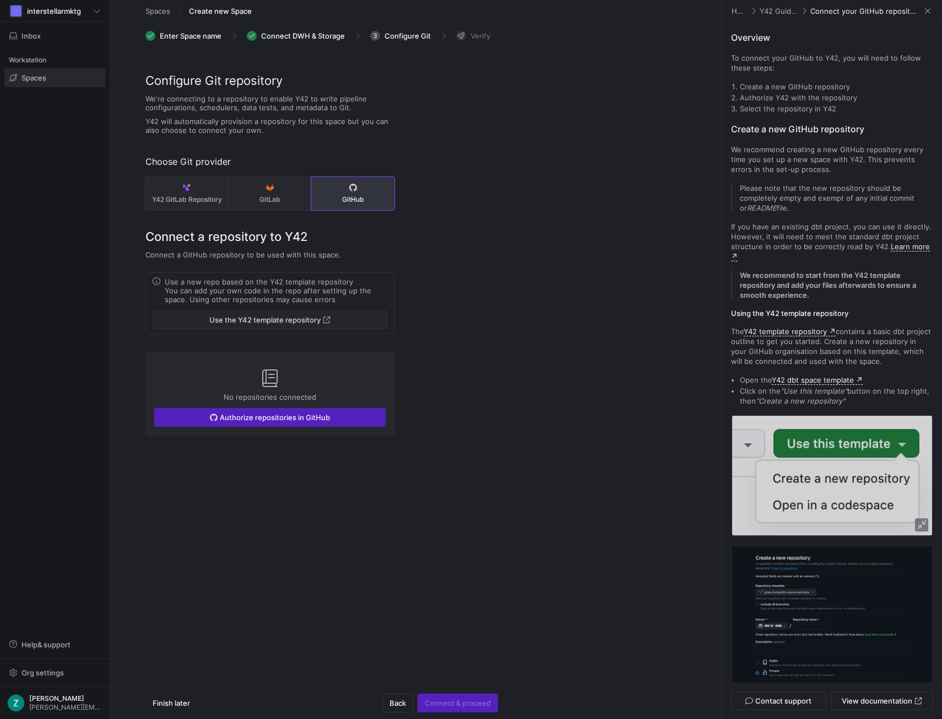
click at [222, 321] on span "Use the Y42 template repository" at bounding box center [264, 319] width 111 height 9
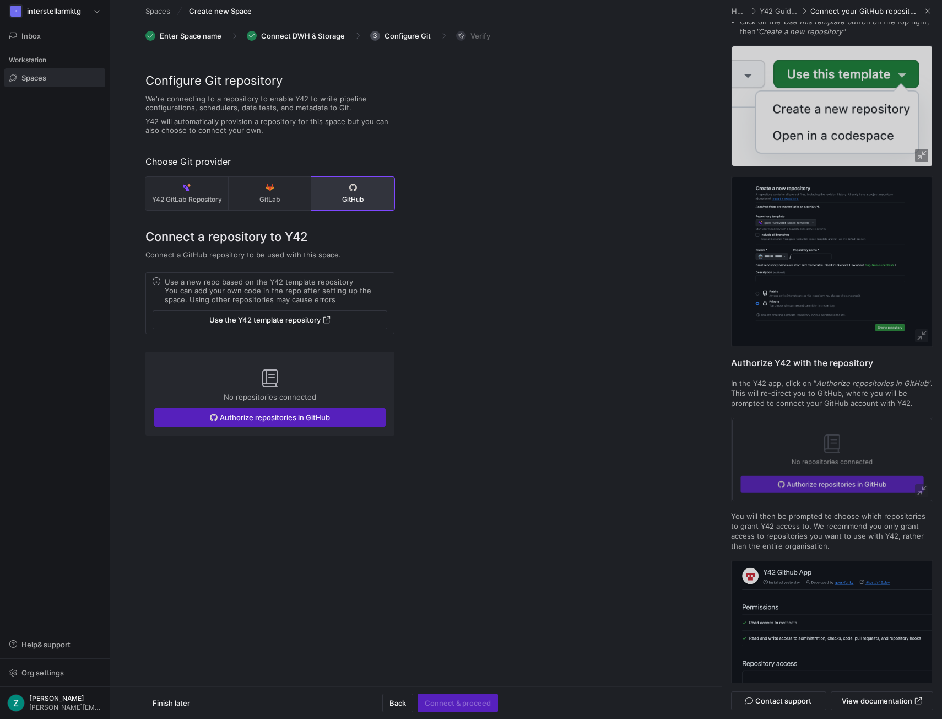
scroll to position [371, 0]
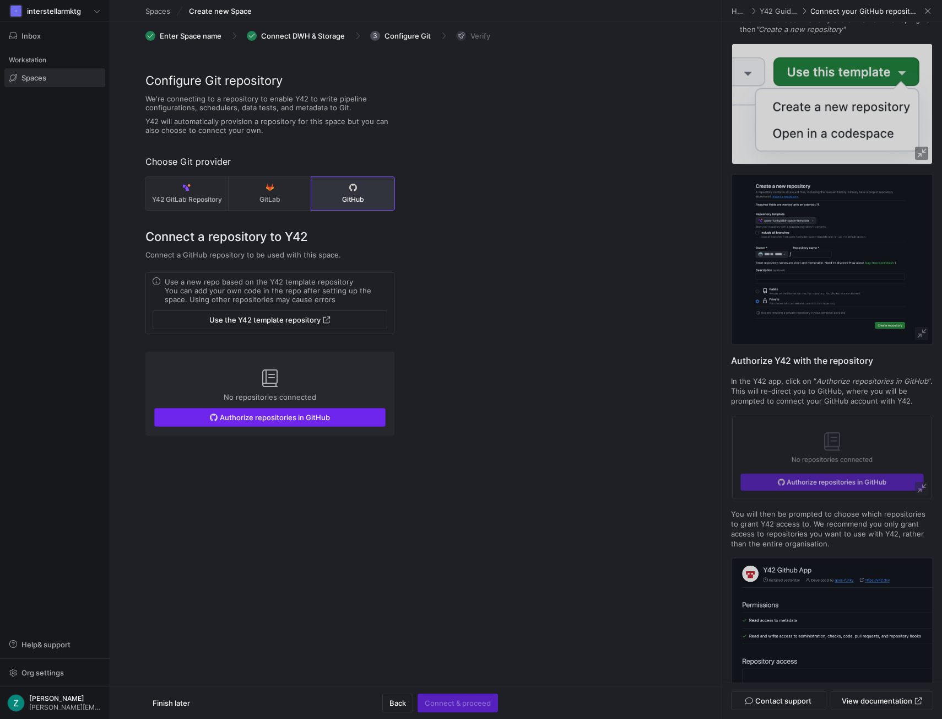
click at [263, 418] on span "Authorize repositories in GitHub" at bounding box center [275, 417] width 110 height 9
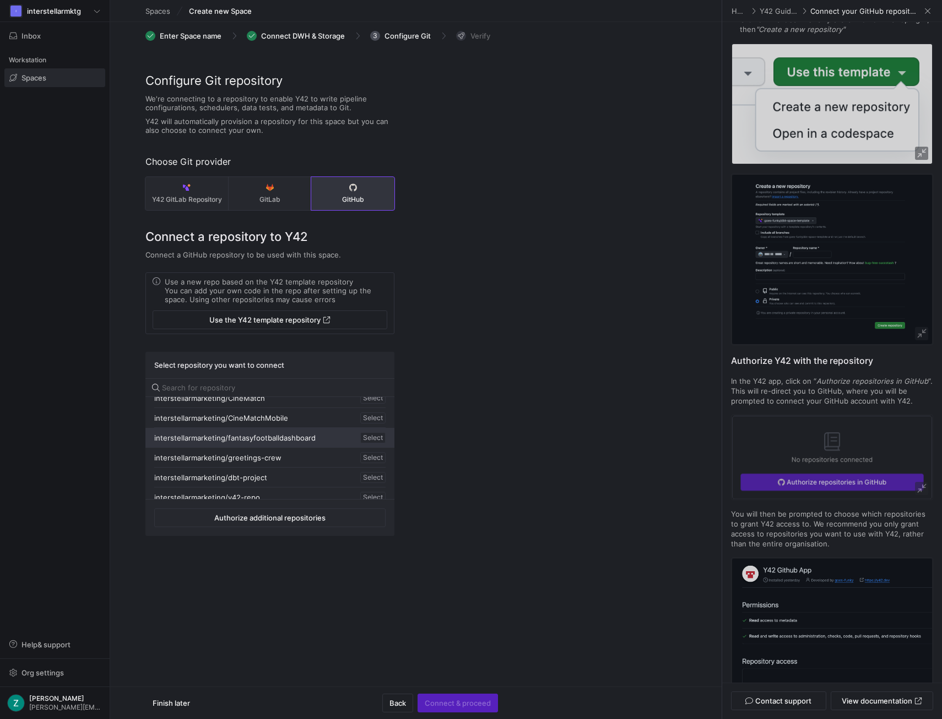
scroll to position [175, 0]
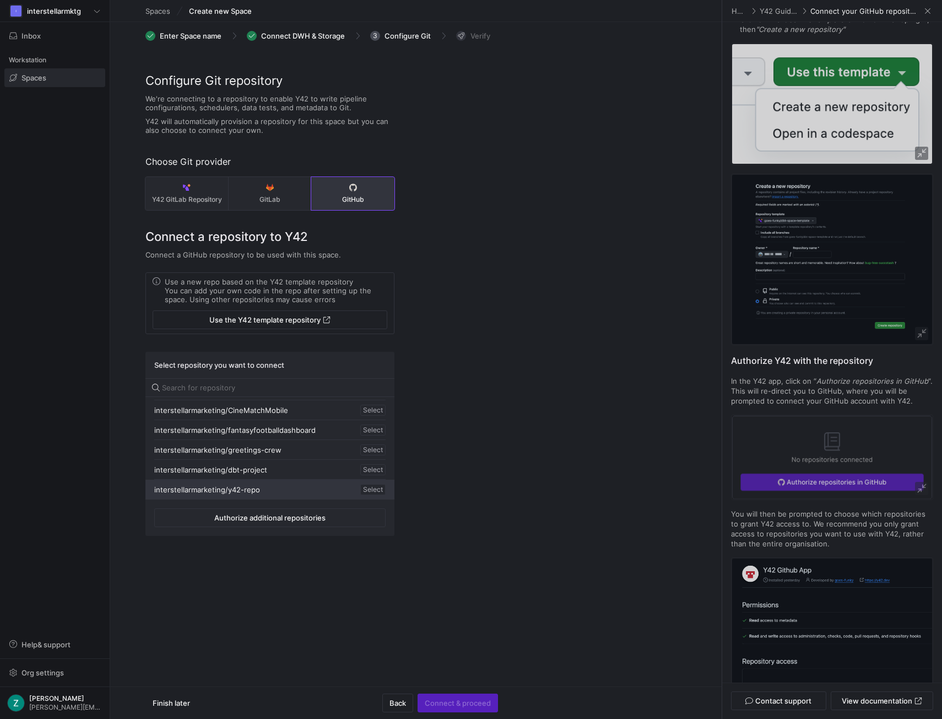
click at [279, 484] on div "interstellarmarketing/y42-repo Select" at bounding box center [269, 489] width 249 height 20
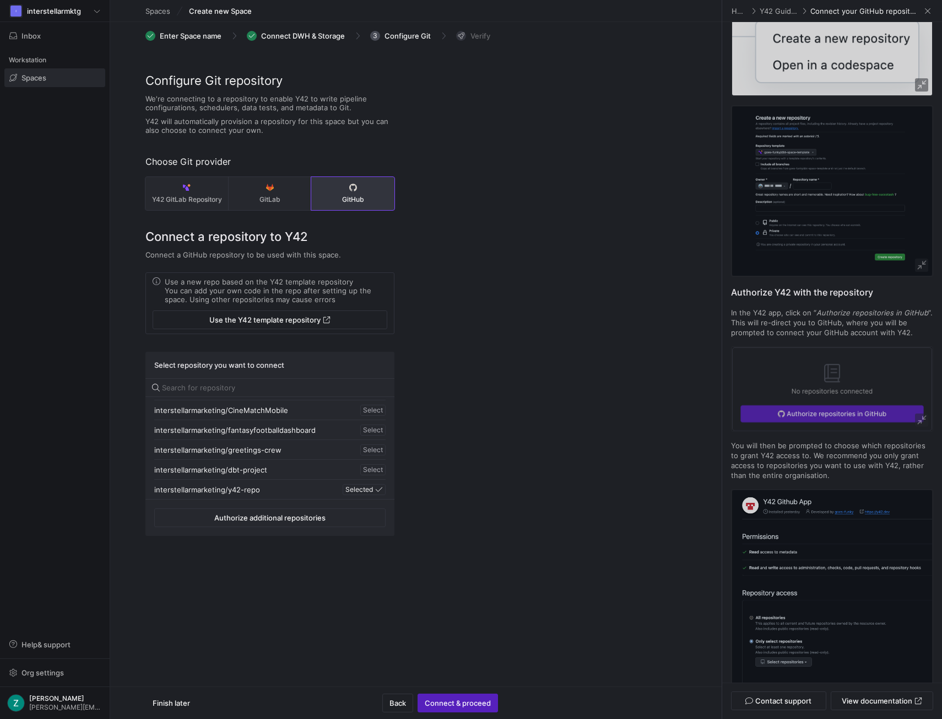
scroll to position [440, 0]
click at [455, 700] on span "Connect & proceed" at bounding box center [458, 702] width 66 height 9
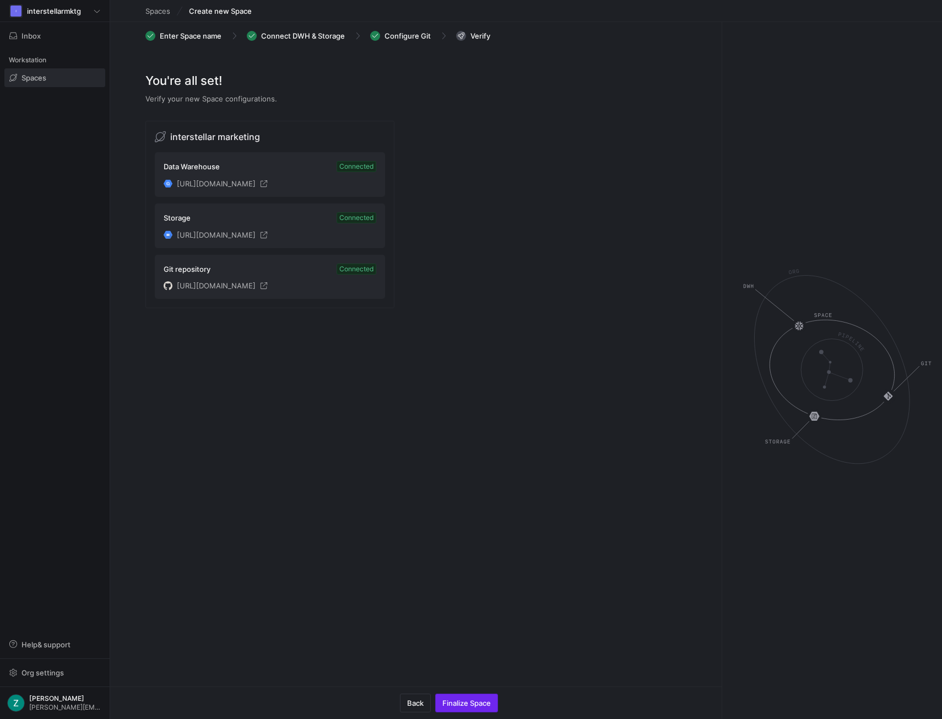
click at [475, 702] on span "Finalize Space" at bounding box center [467, 702] width 48 height 9
